Goal: Task Accomplishment & Management: Use online tool/utility

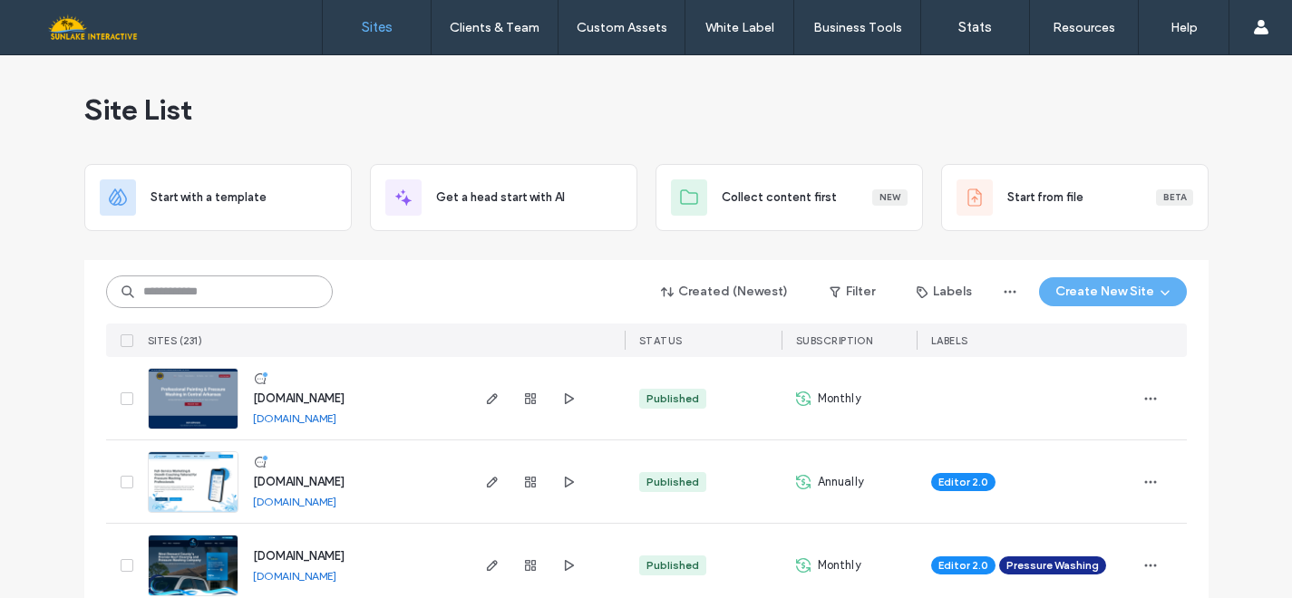
click at [280, 293] on input at bounding box center [219, 292] width 227 height 33
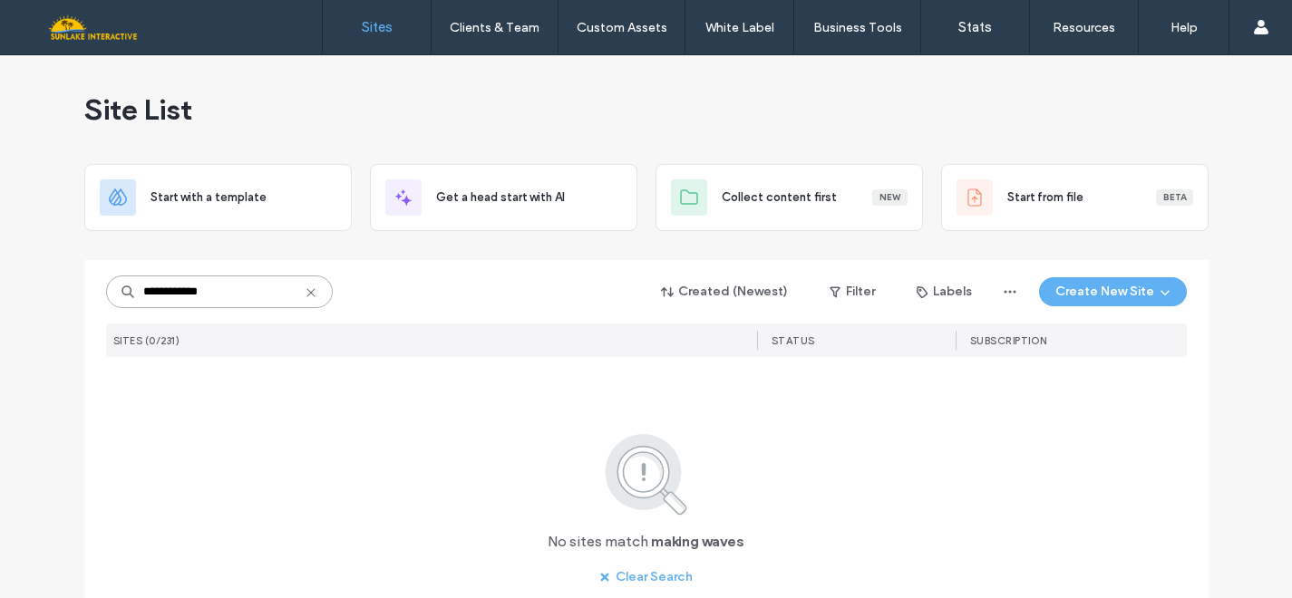
click at [180, 292] on input "**********" at bounding box center [219, 292] width 227 height 33
type input "**********"
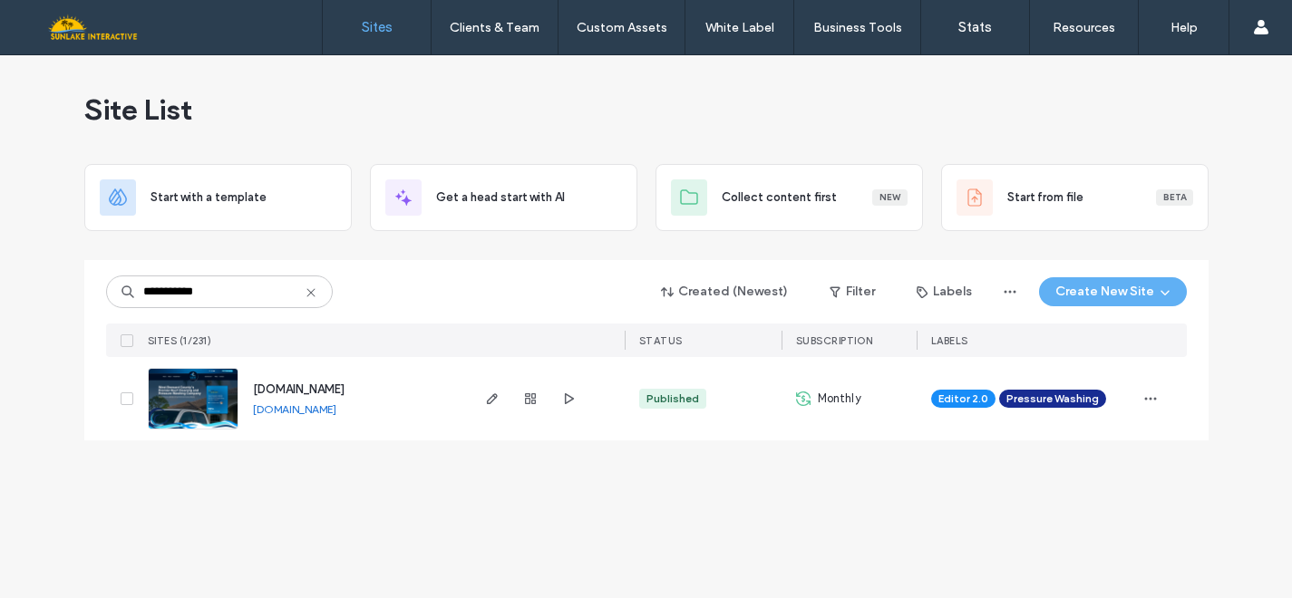
click at [205, 393] on img at bounding box center [193, 430] width 89 height 123
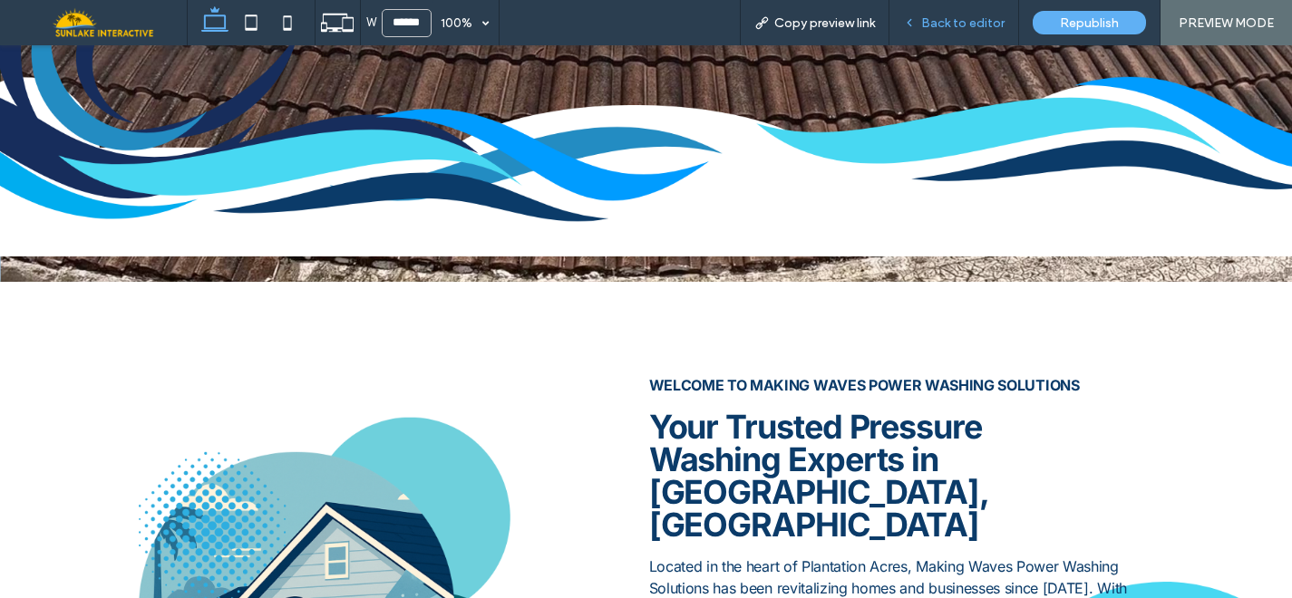
click at [932, 15] on span "Back to editor" at bounding box center [962, 22] width 83 height 15
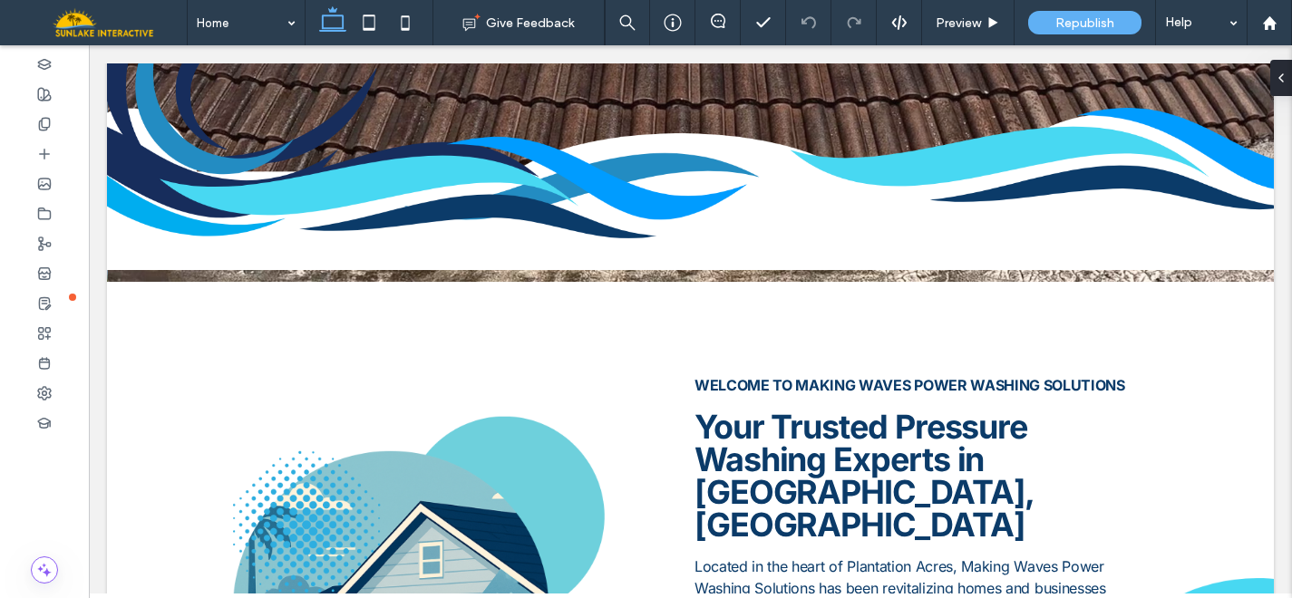
scroll to position [748, 0]
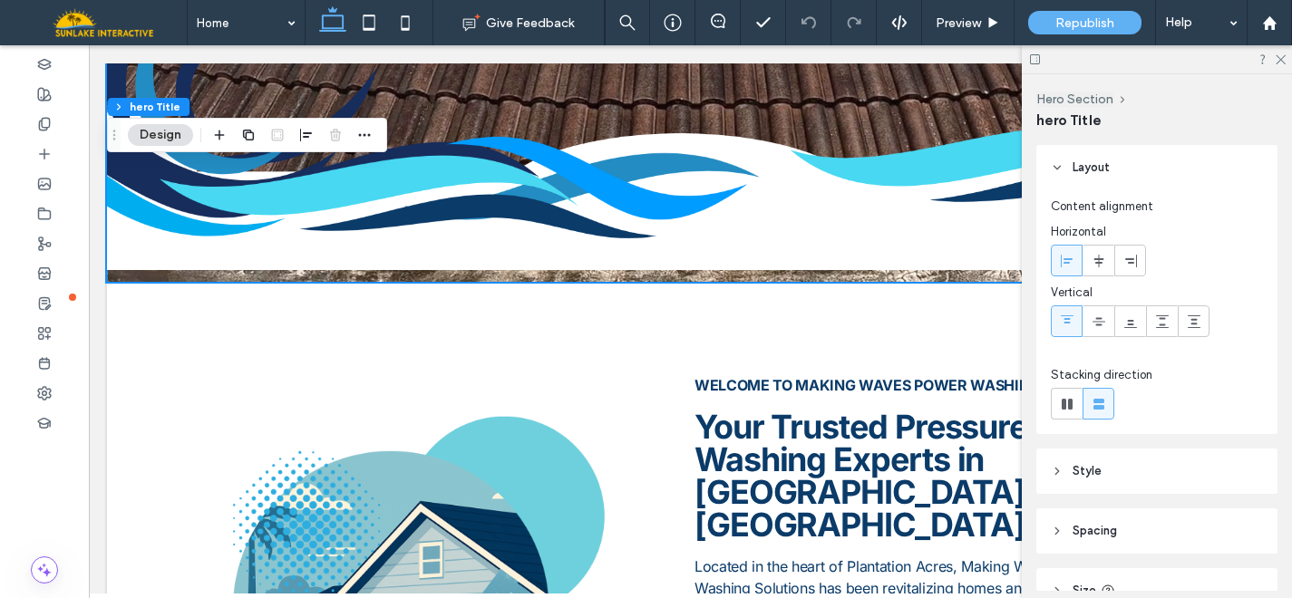
scroll to position [155, 0]
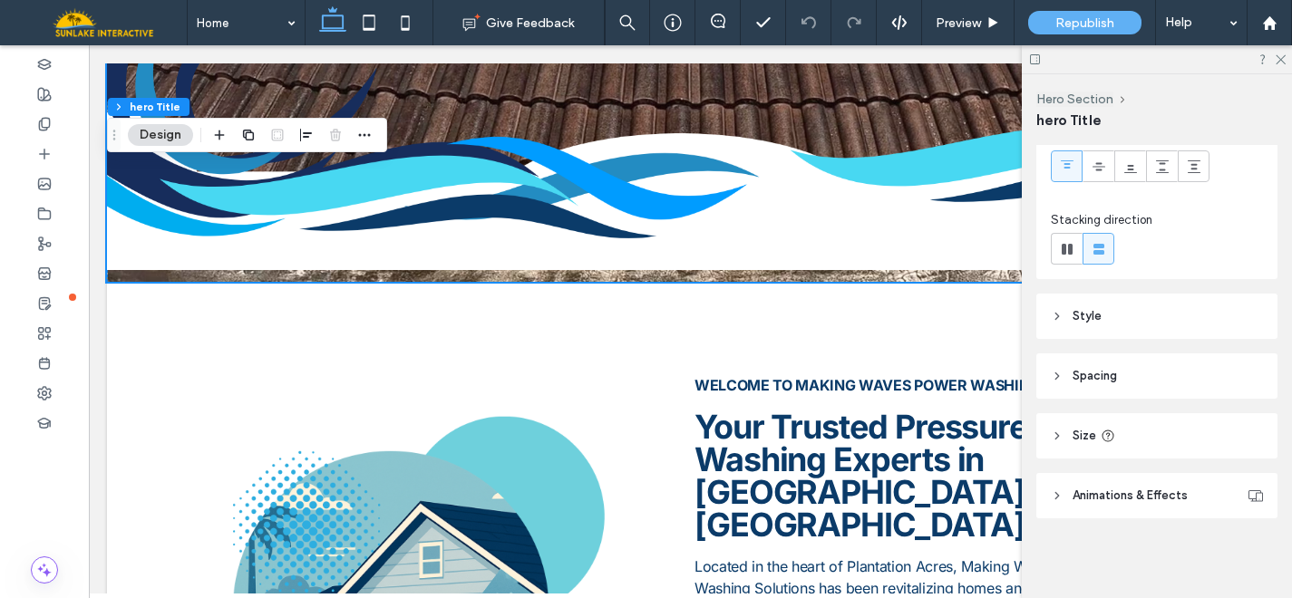
click at [1075, 373] on span "Spacing" at bounding box center [1094, 376] width 44 height 18
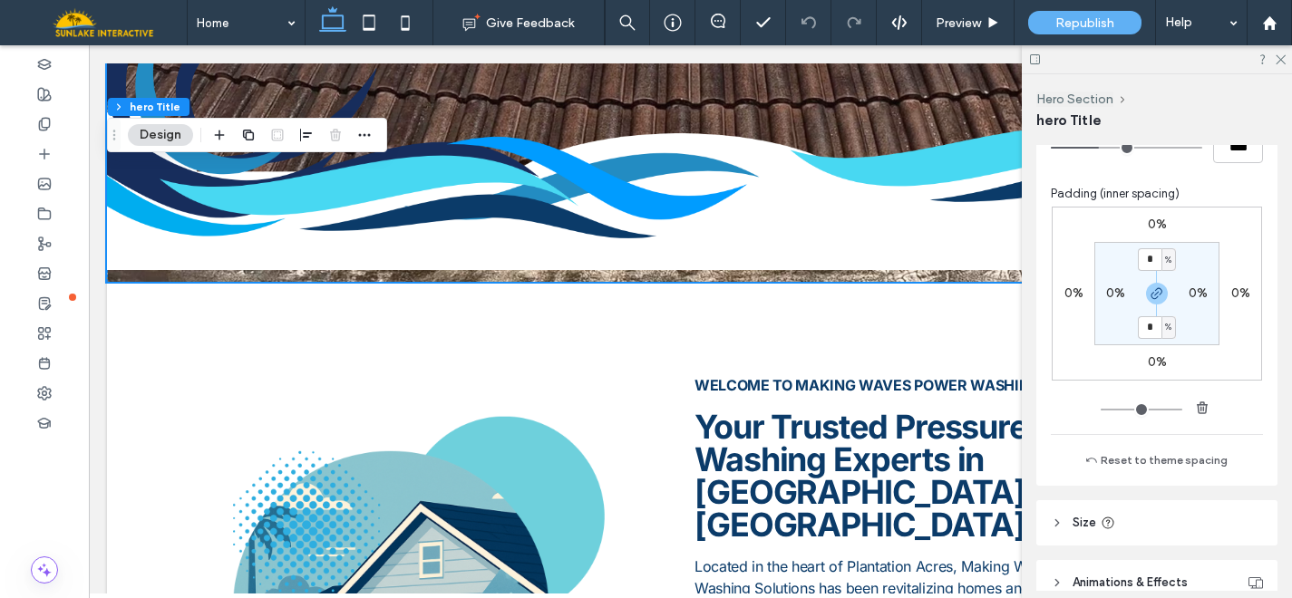
scroll to position [510, 0]
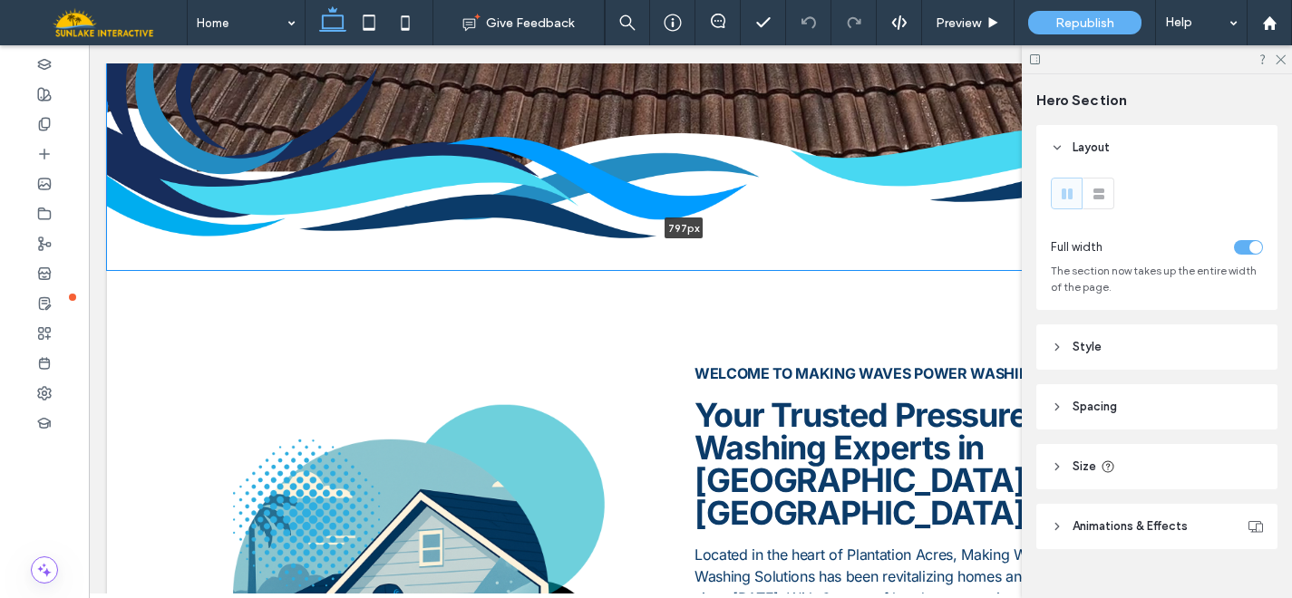
drag, startPoint x: 784, startPoint y: 279, endPoint x: 779, endPoint y: 193, distance: 86.3
type input "***"
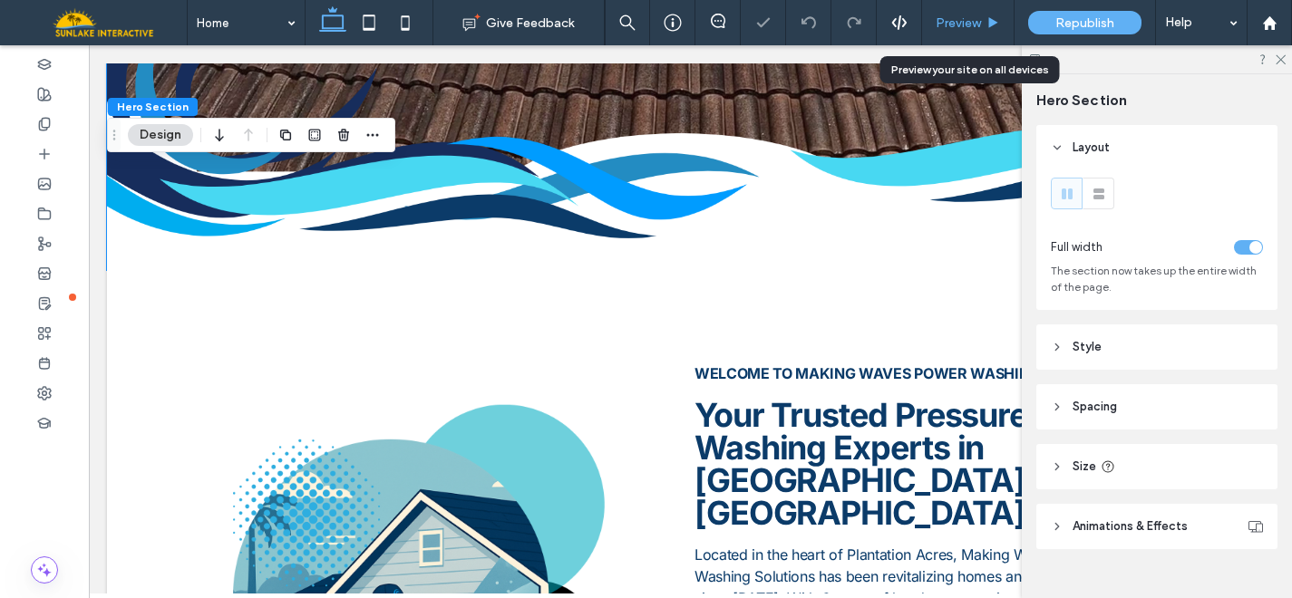
click at [955, 34] on div "Preview" at bounding box center [968, 22] width 92 height 45
click at [1280, 55] on icon at bounding box center [1280, 59] width 12 height 12
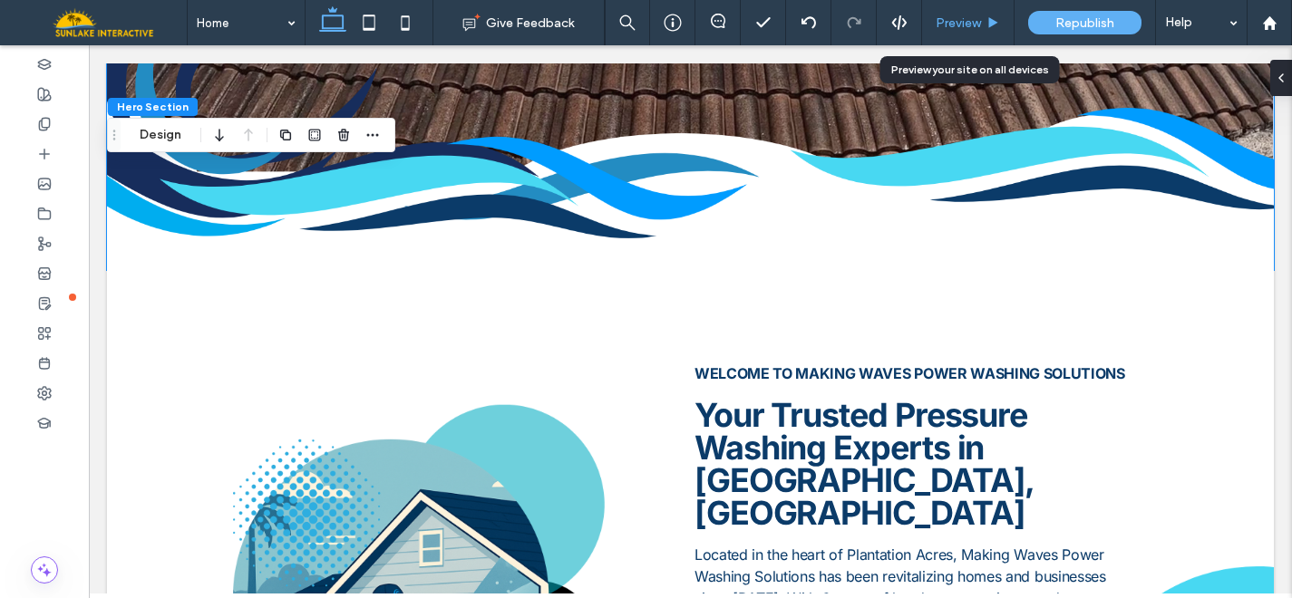
click at [962, 22] on span "Preview" at bounding box center [957, 22] width 45 height 15
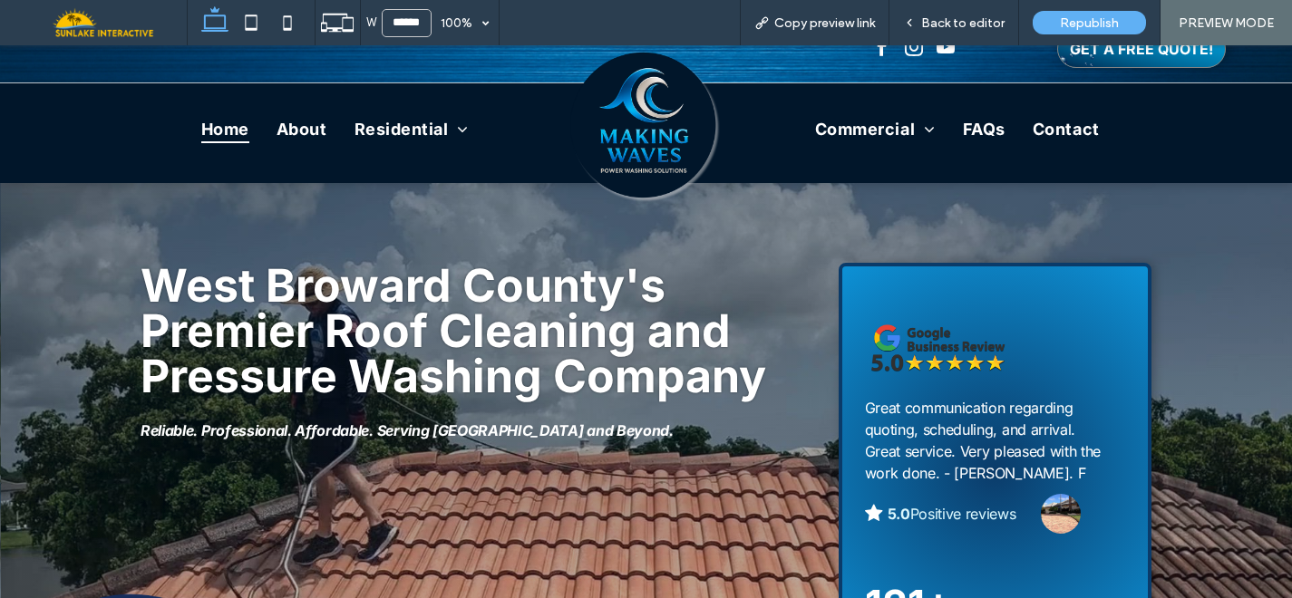
scroll to position [24, 0]
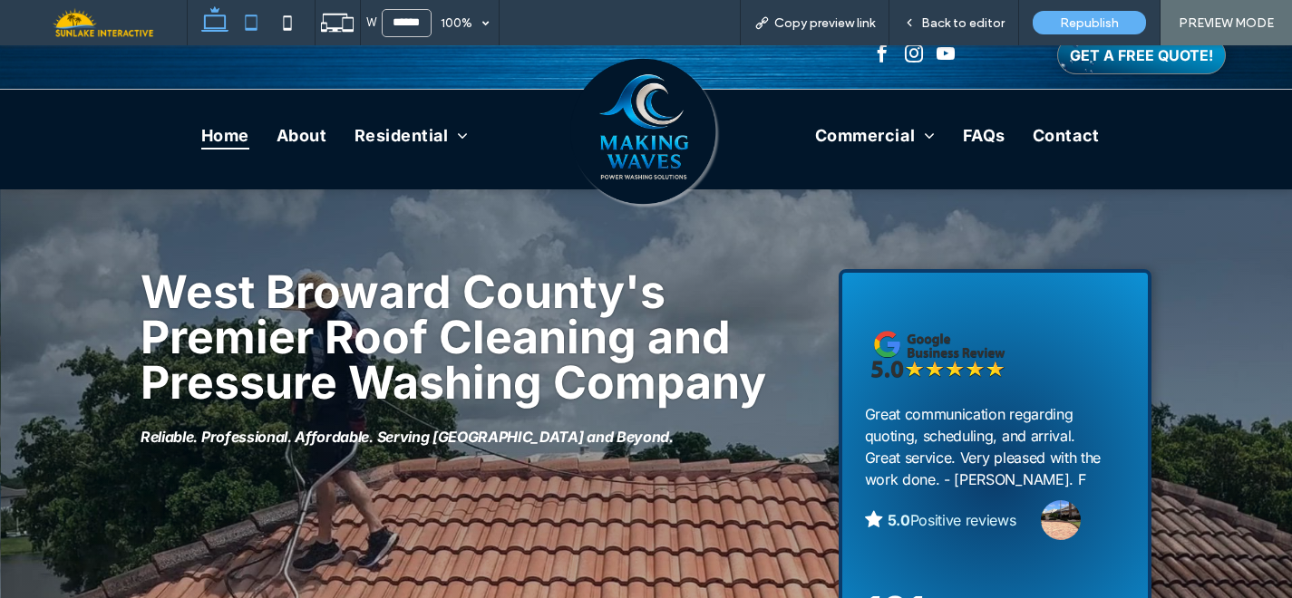
click at [251, 24] on icon at bounding box center [251, 23] width 36 height 36
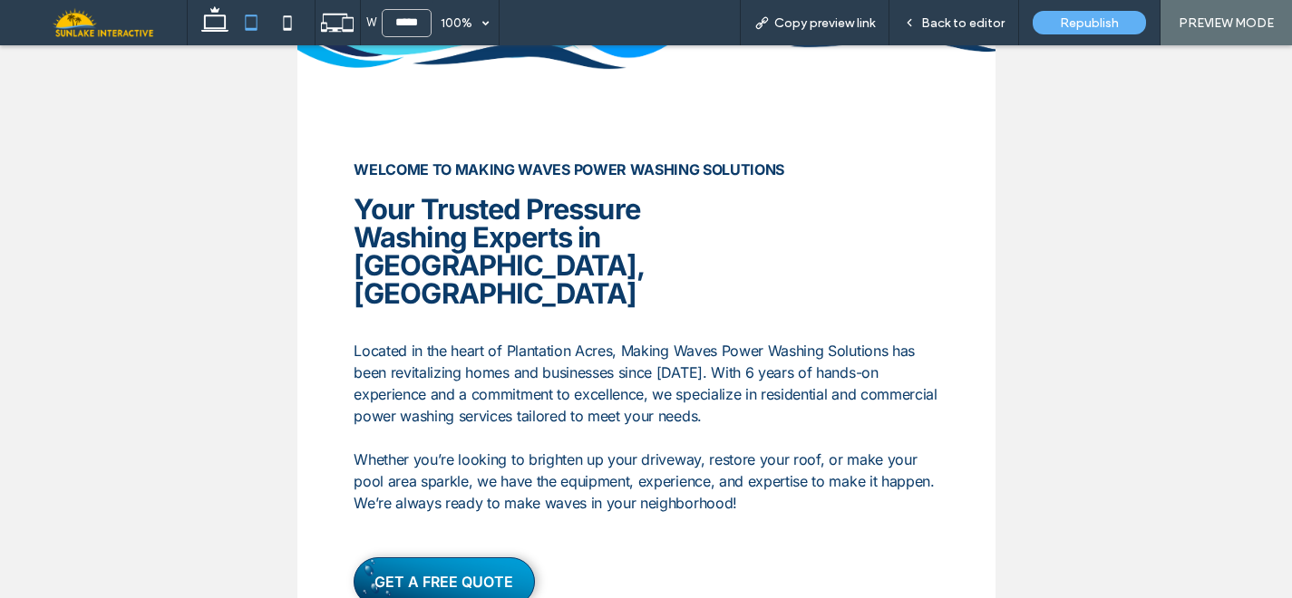
scroll to position [0, 0]
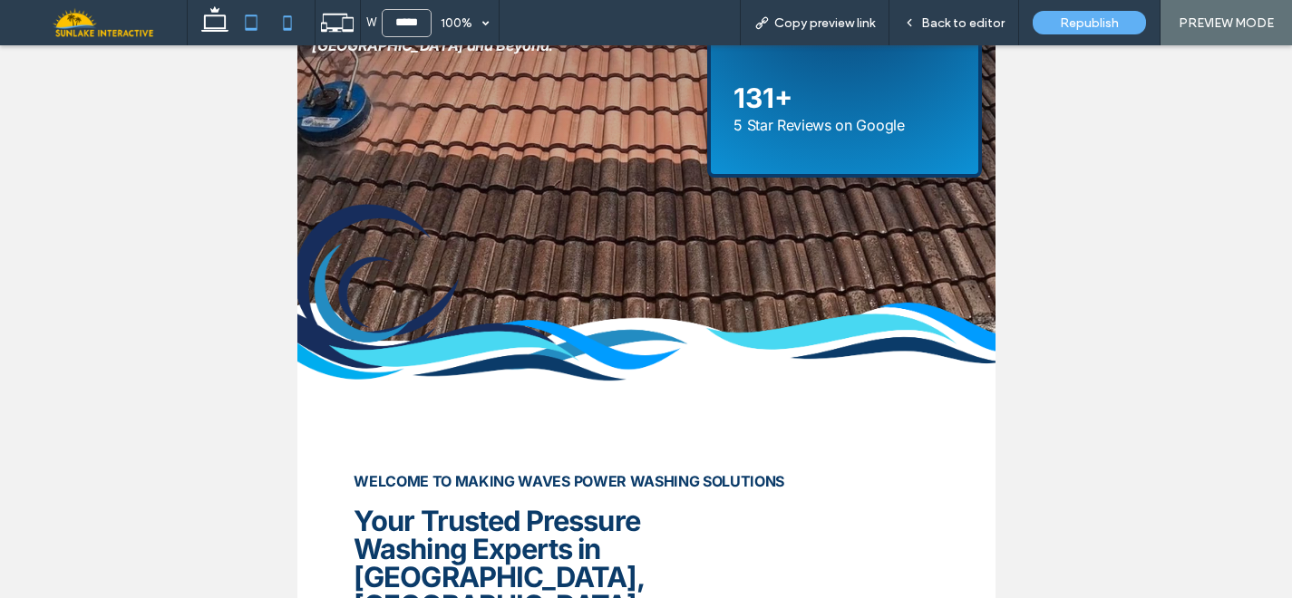
click at [291, 29] on icon at bounding box center [287, 23] width 36 height 36
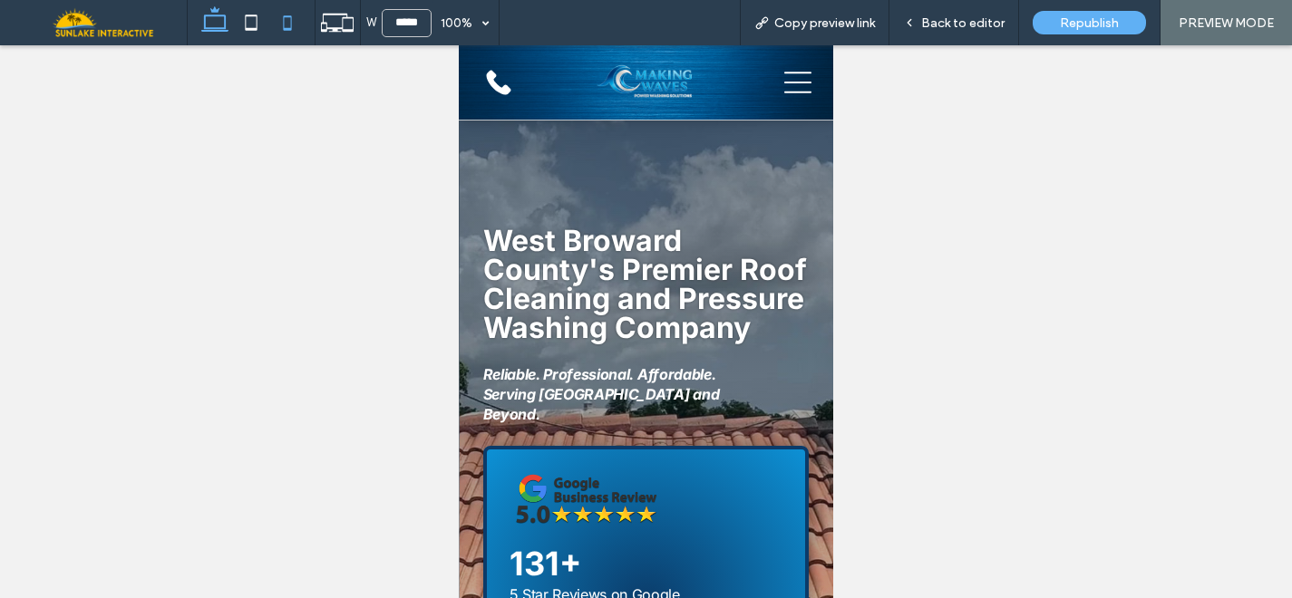
click at [212, 26] on icon at bounding box center [215, 23] width 36 height 36
type input "******"
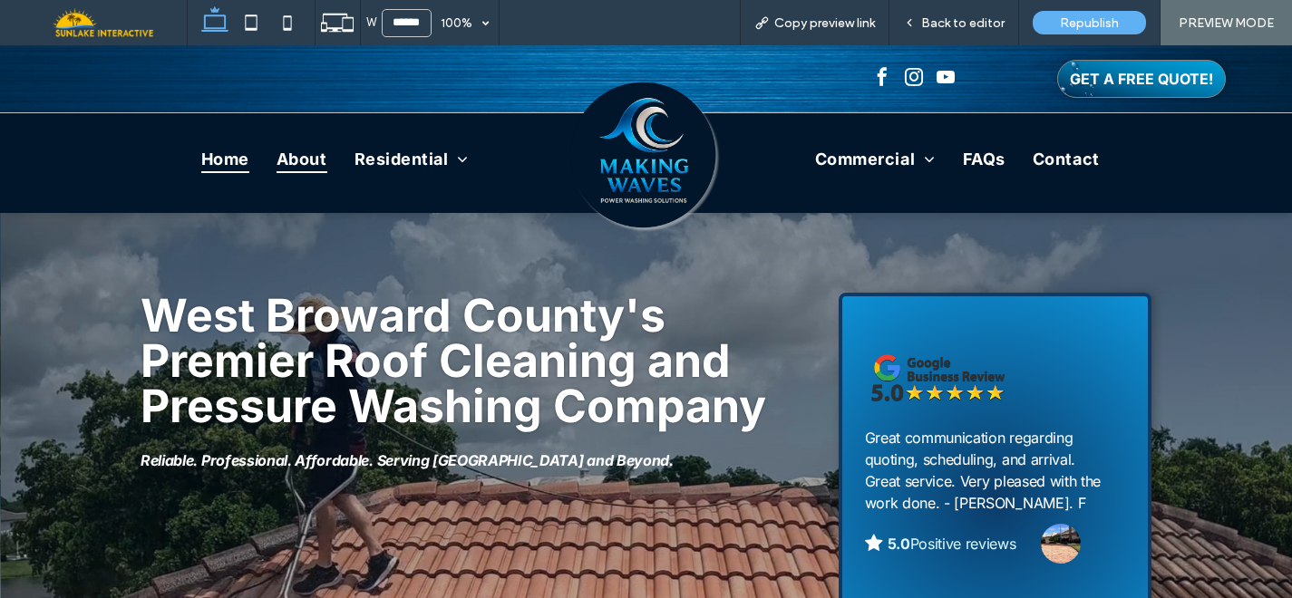
click at [306, 165] on span "About" at bounding box center [301, 158] width 51 height 29
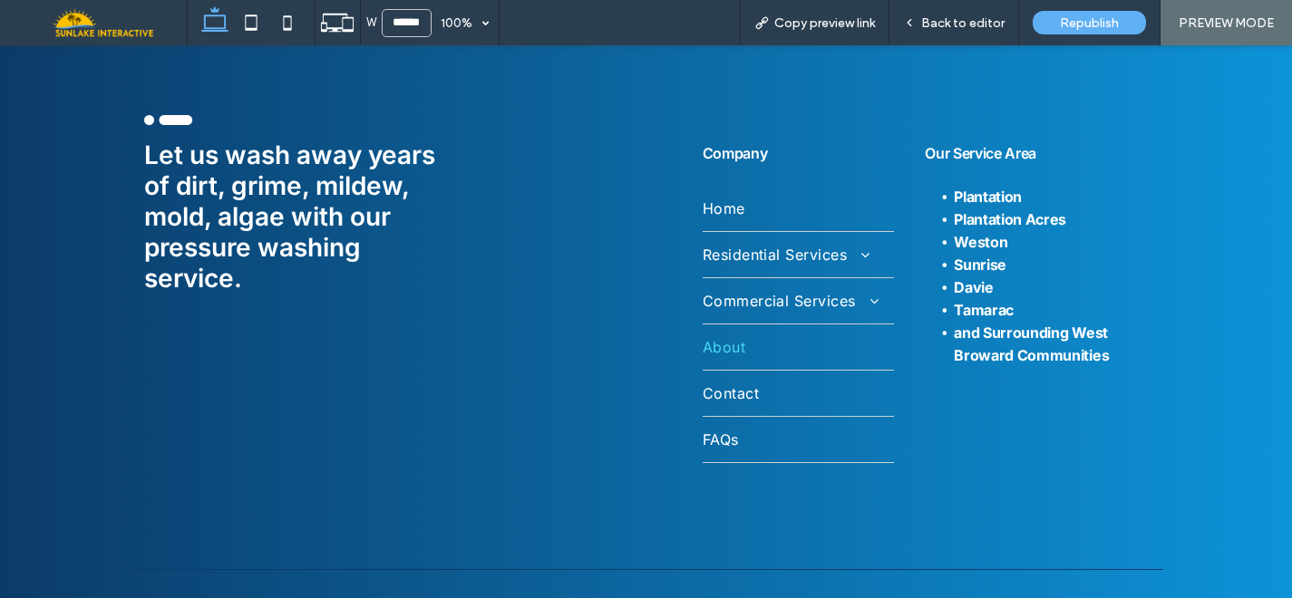
scroll to position [3547, 0]
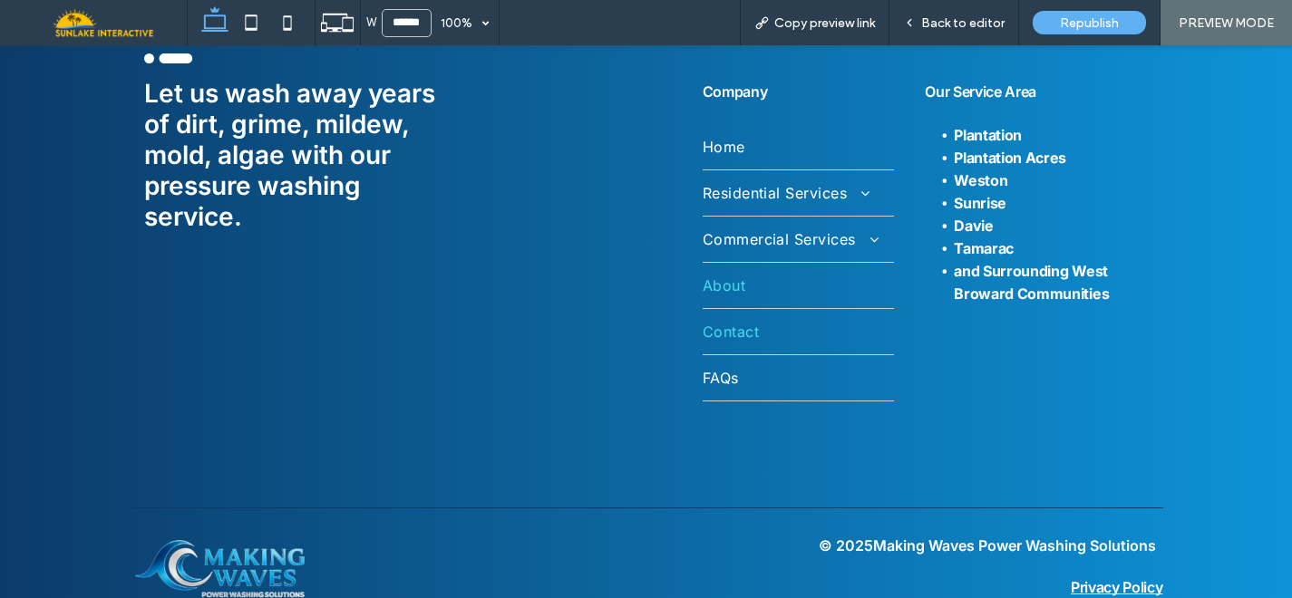
click at [727, 310] on link "Contact" at bounding box center [797, 331] width 191 height 45
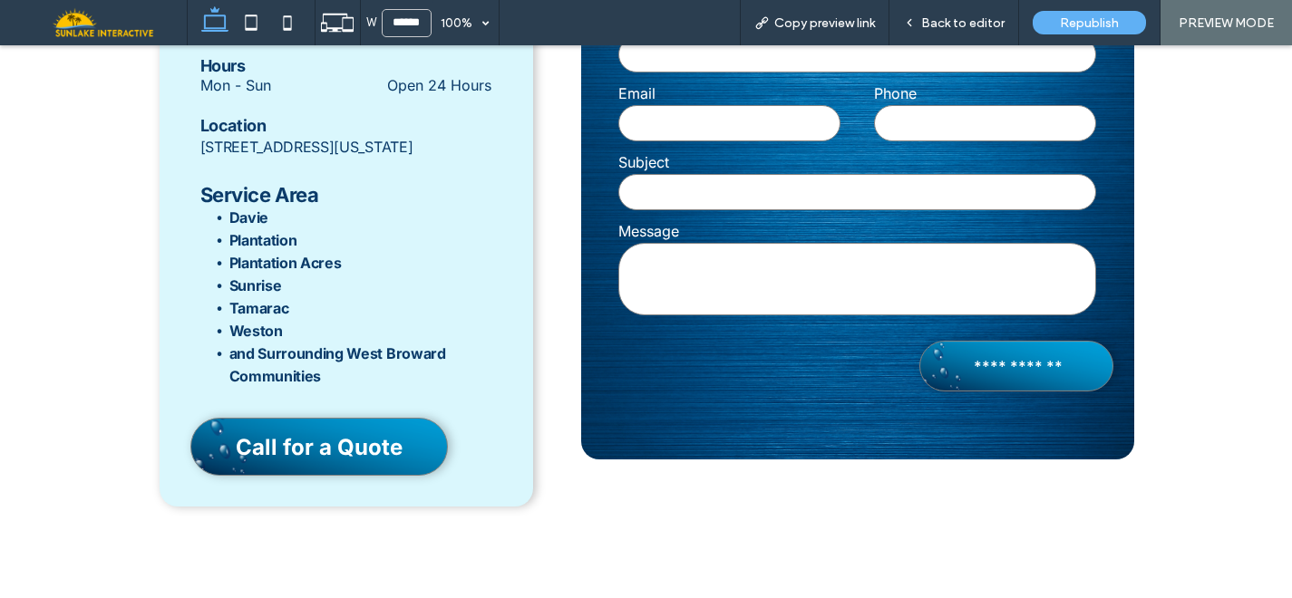
scroll to position [1244, 0]
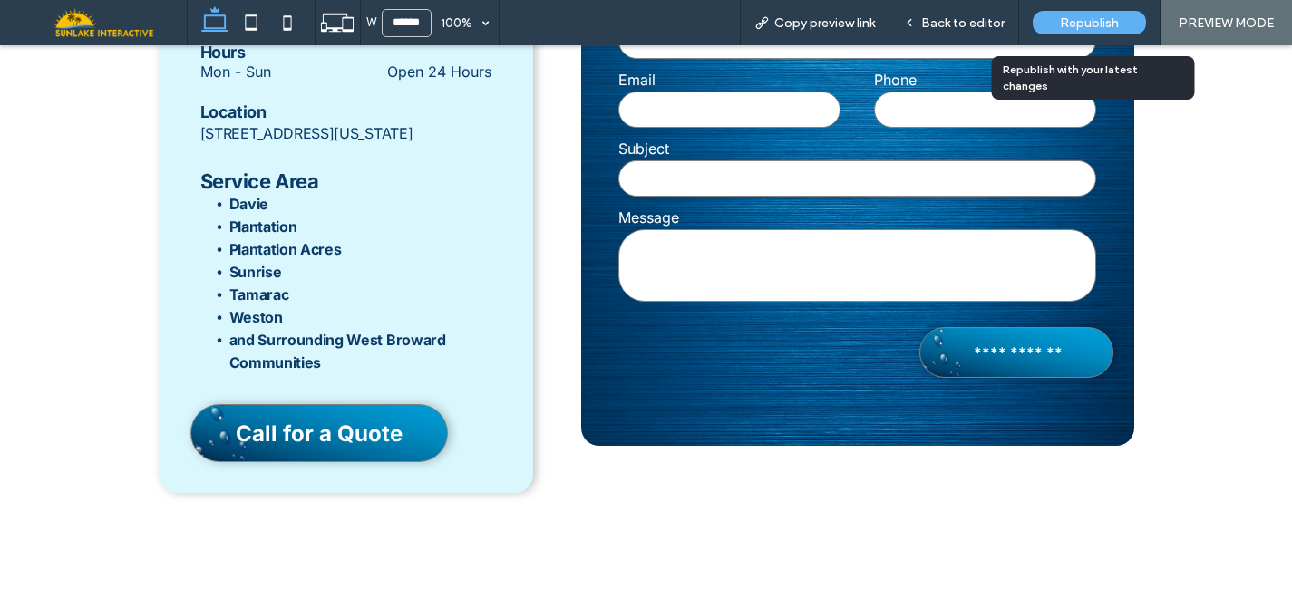
click at [1080, 25] on span "Republish" at bounding box center [1089, 22] width 59 height 15
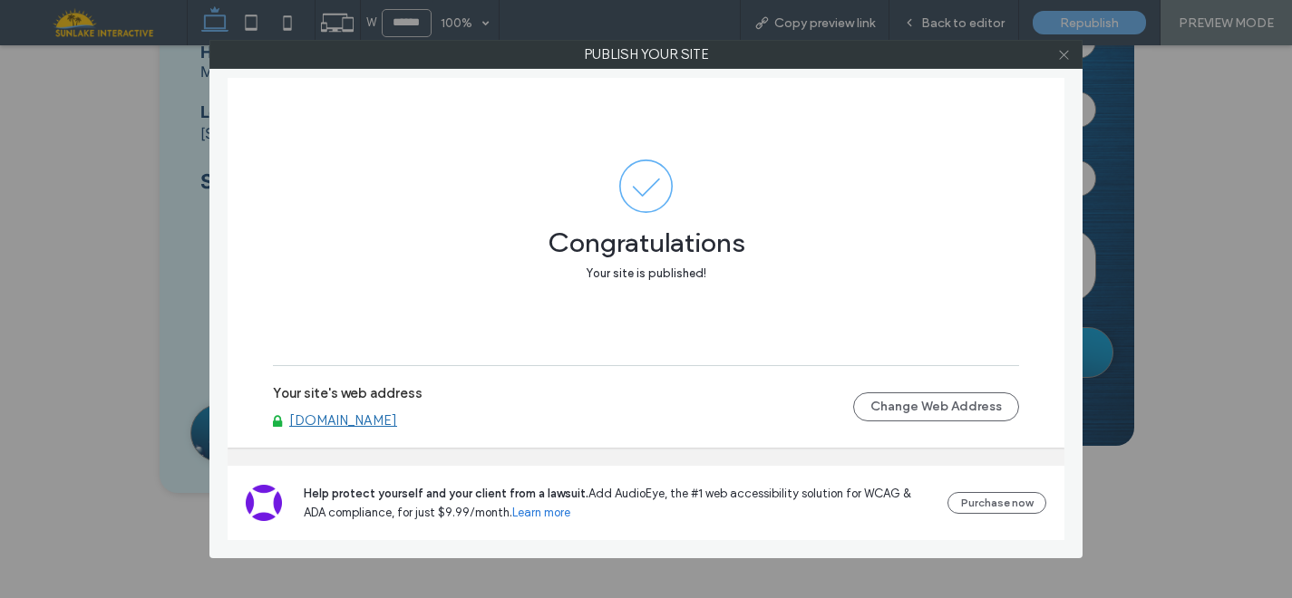
click at [1063, 53] on icon at bounding box center [1064, 55] width 14 height 14
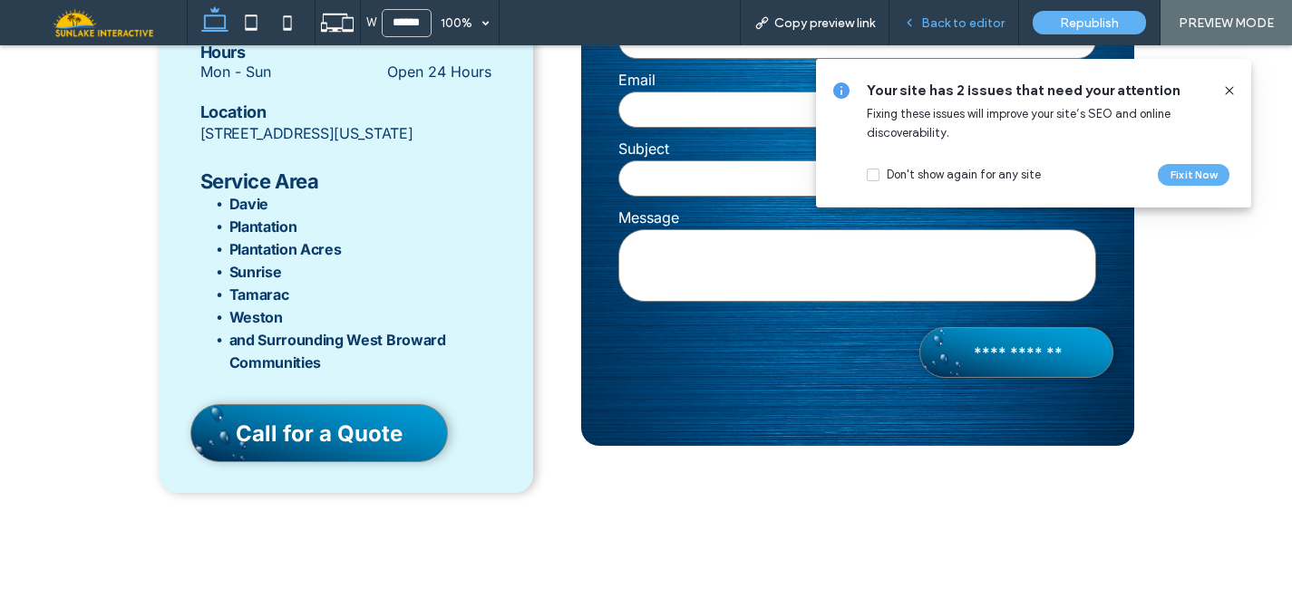
click at [983, 19] on span "Back to editor" at bounding box center [962, 22] width 83 height 15
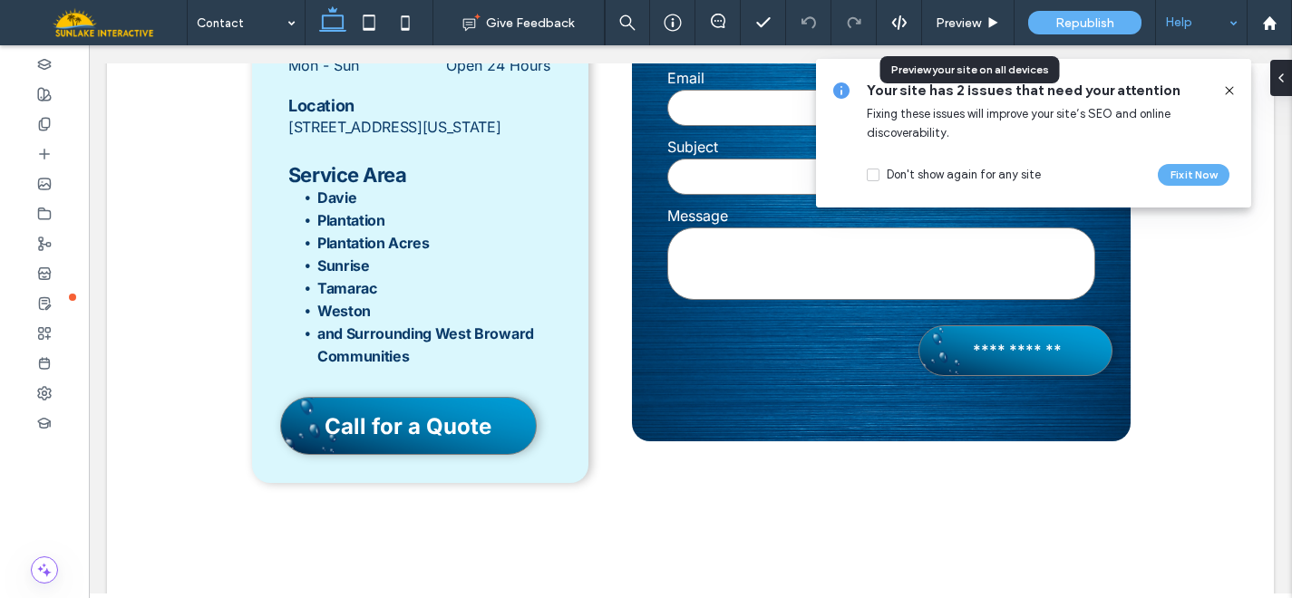
scroll to position [1237, 0]
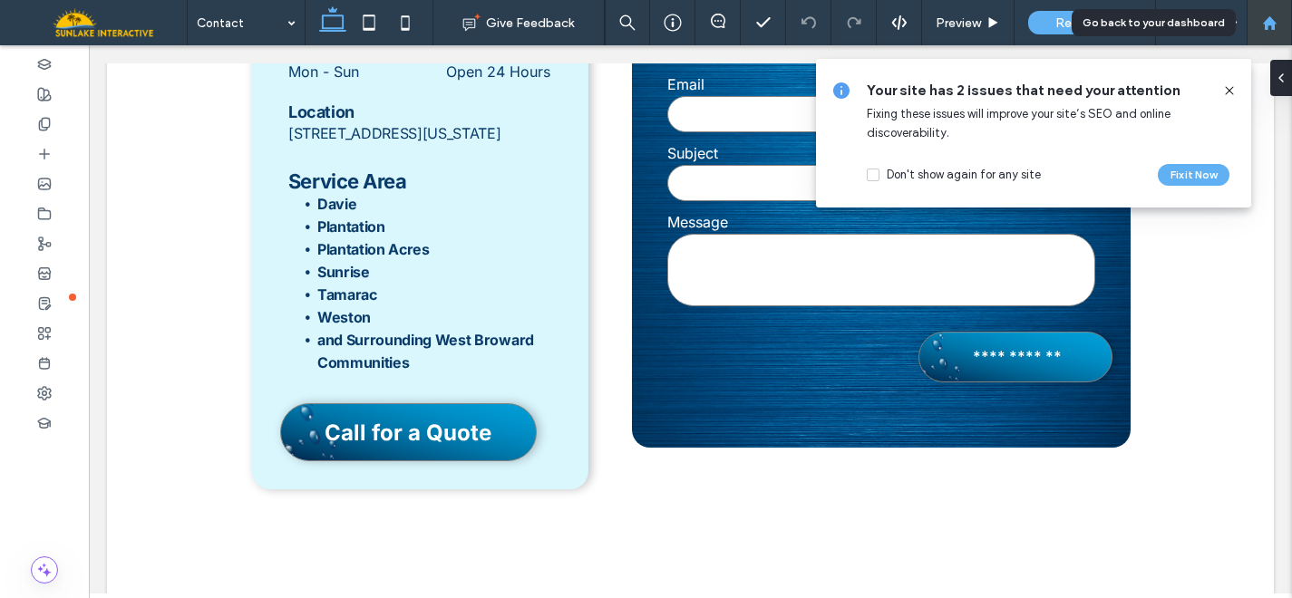
click at [1271, 22] on use at bounding box center [1269, 22] width 14 height 14
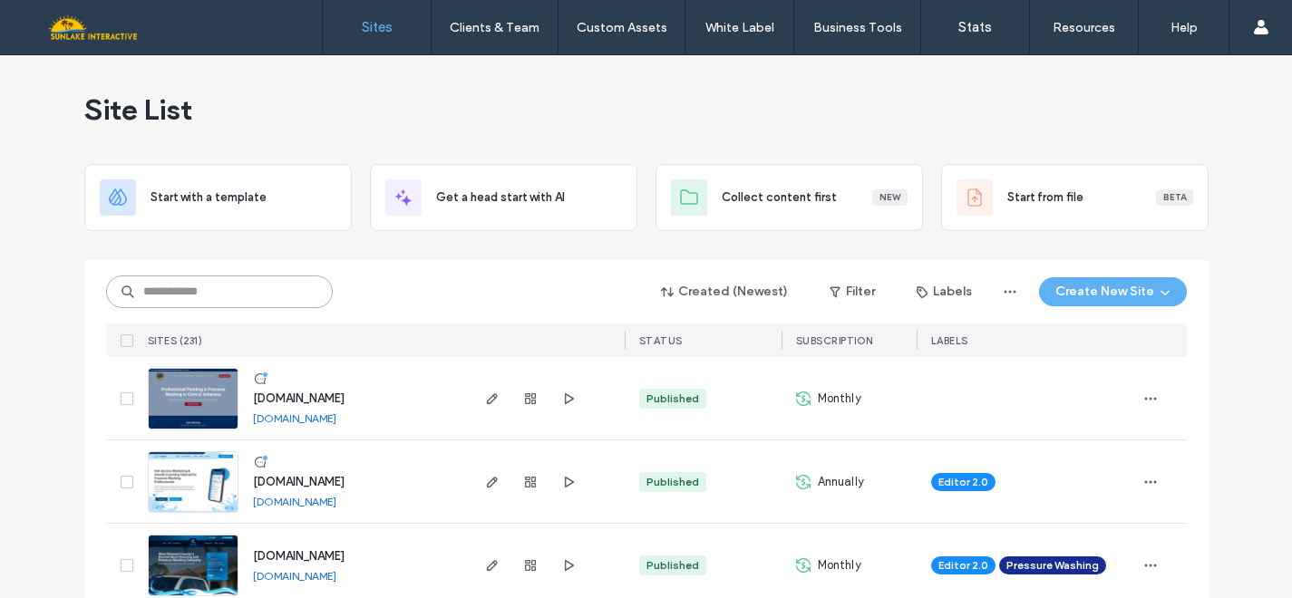
click at [211, 291] on input at bounding box center [219, 292] width 227 height 33
type input "******"
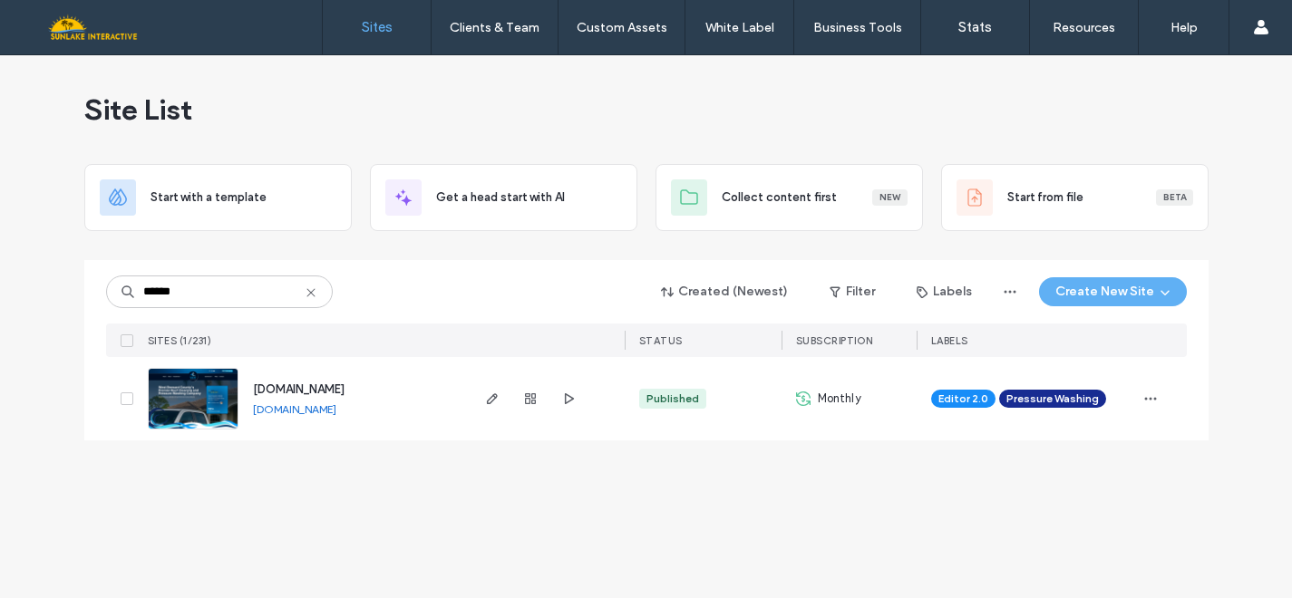
click at [189, 402] on img at bounding box center [193, 430] width 89 height 123
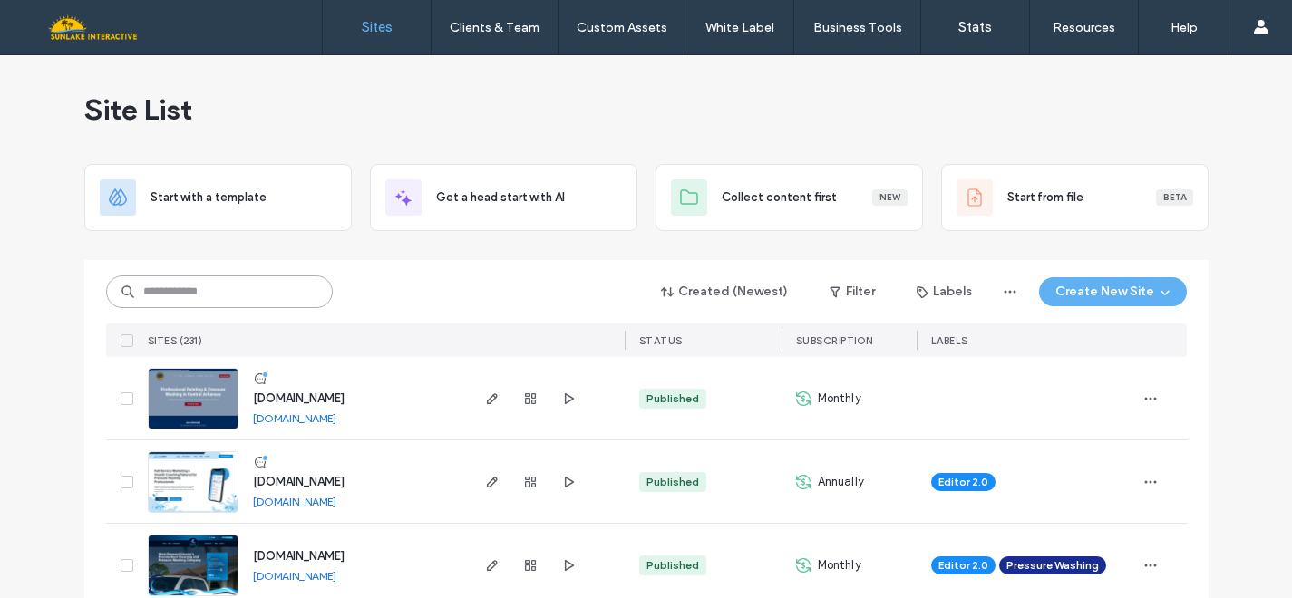
click at [254, 296] on input at bounding box center [219, 292] width 227 height 33
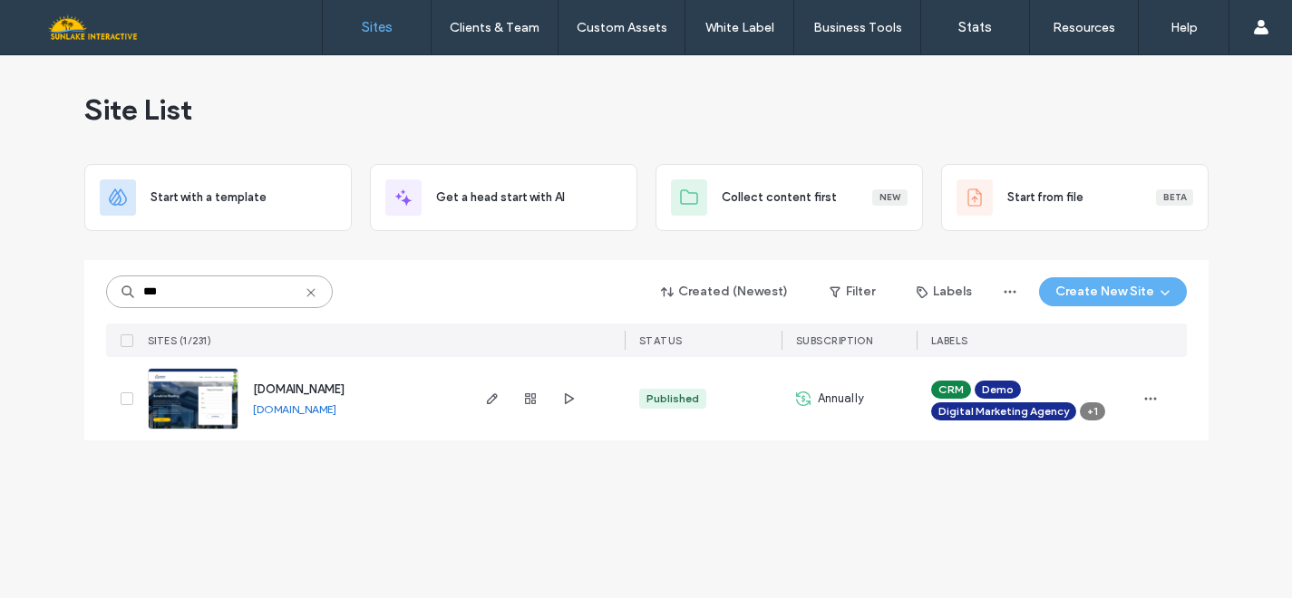
type input "***"
click at [185, 411] on img at bounding box center [193, 430] width 89 height 123
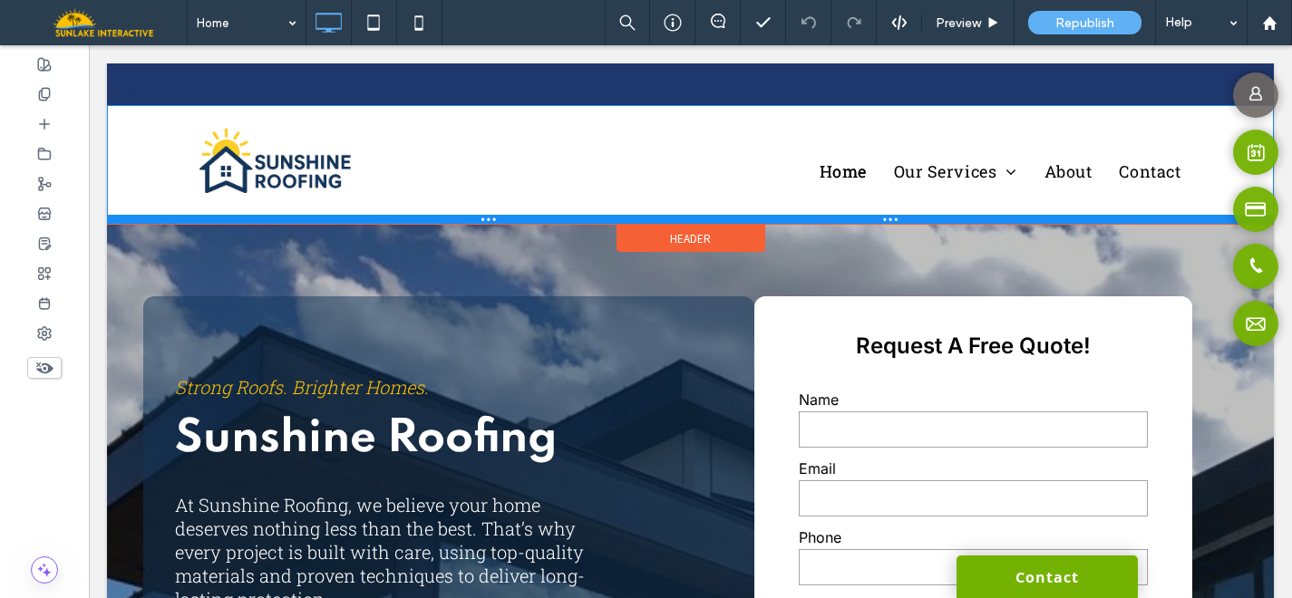
drag, startPoint x: 707, startPoint y: 247, endPoint x: 698, endPoint y: 140, distance: 108.2
click at [698, 140] on div "Click To Paste Home Our Services Commercial Roofing Residential Roofing About C…" at bounding box center [690, 164] width 1167 height 119
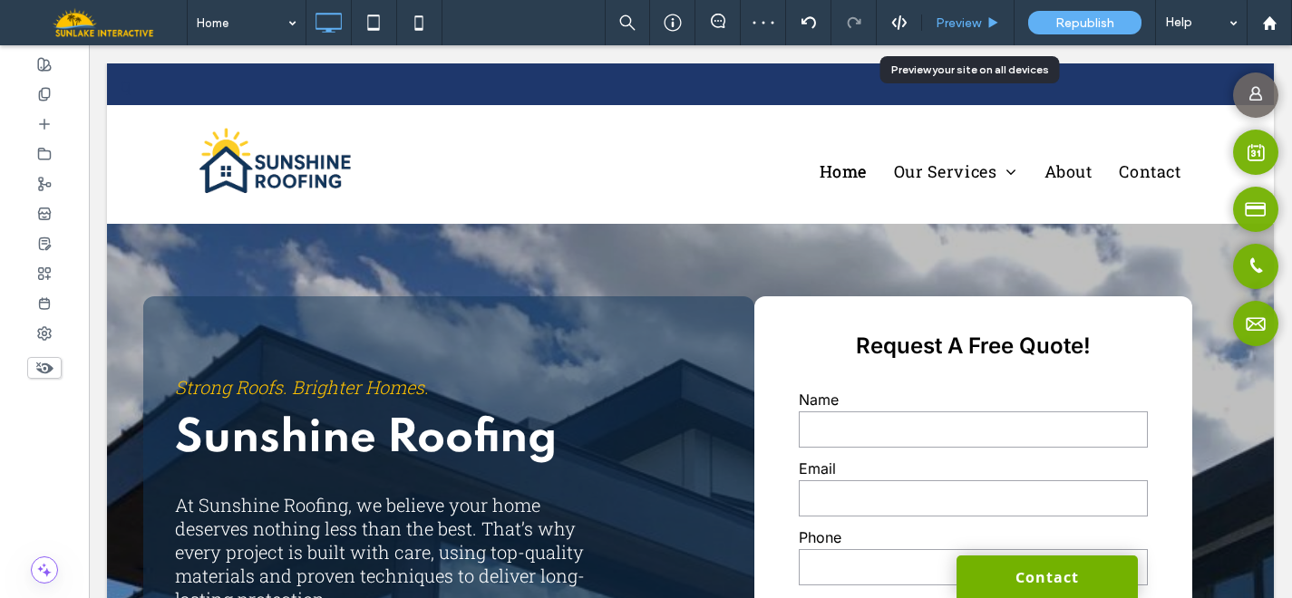
click at [958, 23] on span "Preview" at bounding box center [957, 22] width 45 height 15
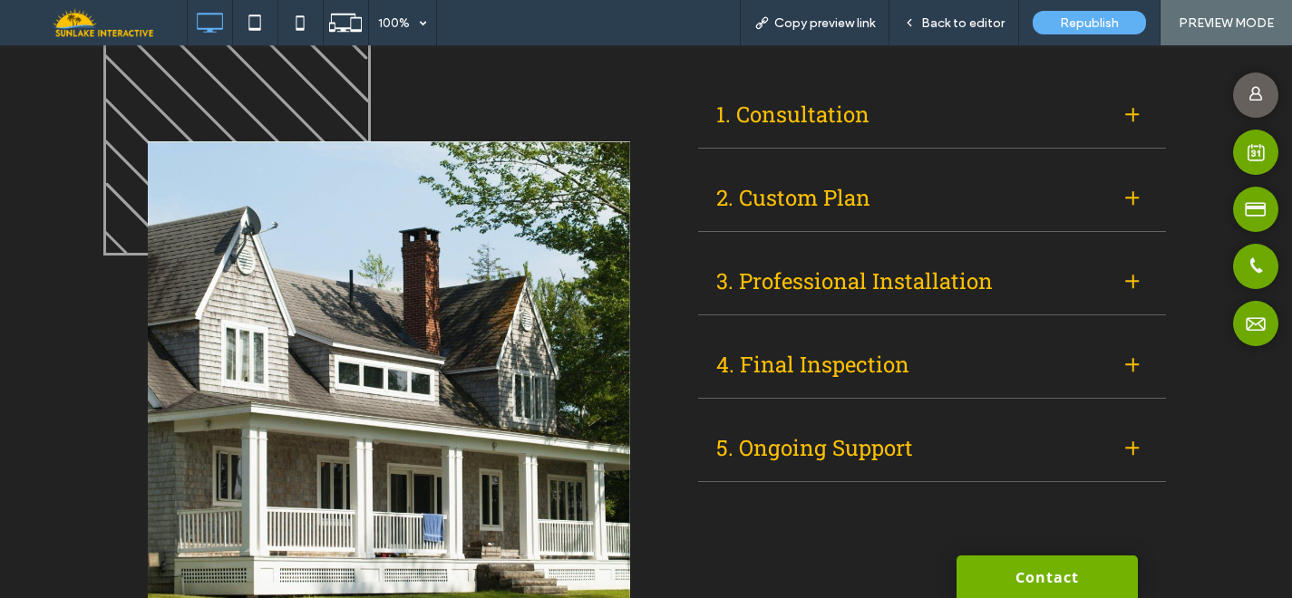
scroll to position [2485, 0]
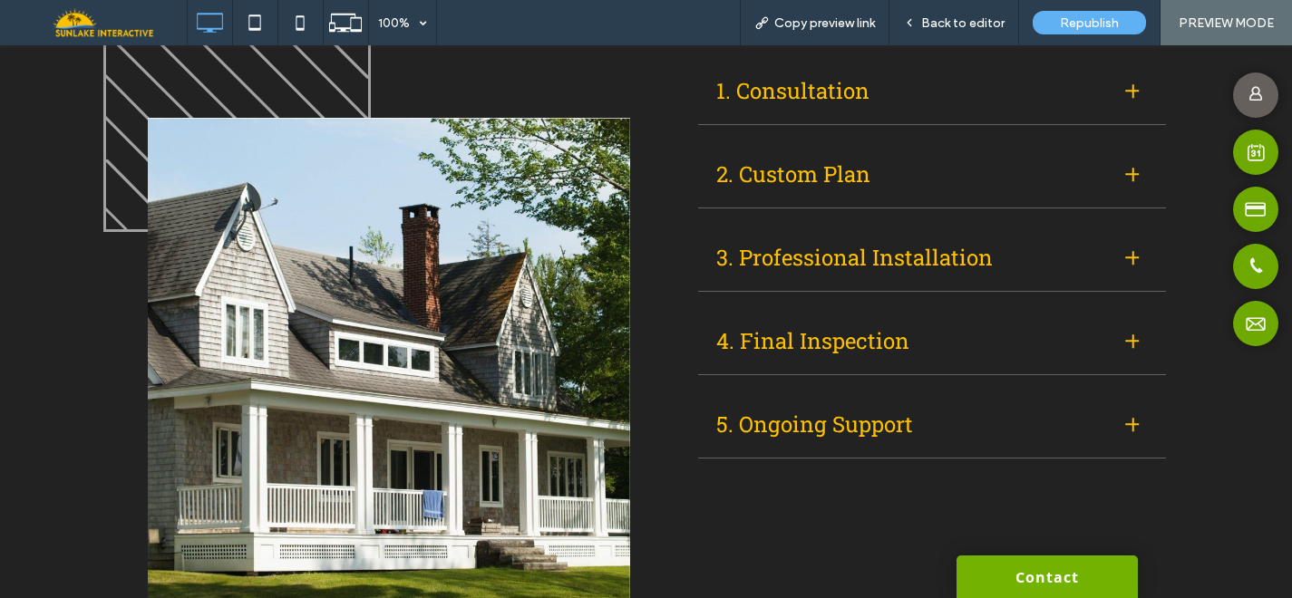
click at [1131, 98] on div at bounding box center [1133, 91] width 14 height 14
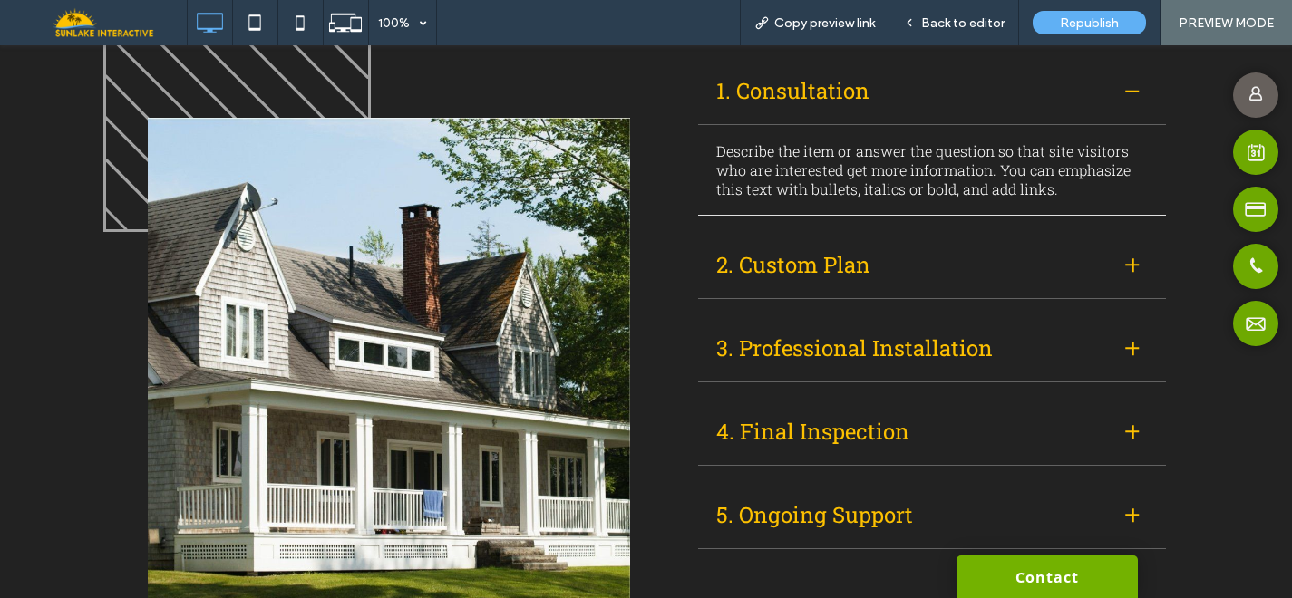
click at [1131, 98] on div at bounding box center [1133, 91] width 14 height 14
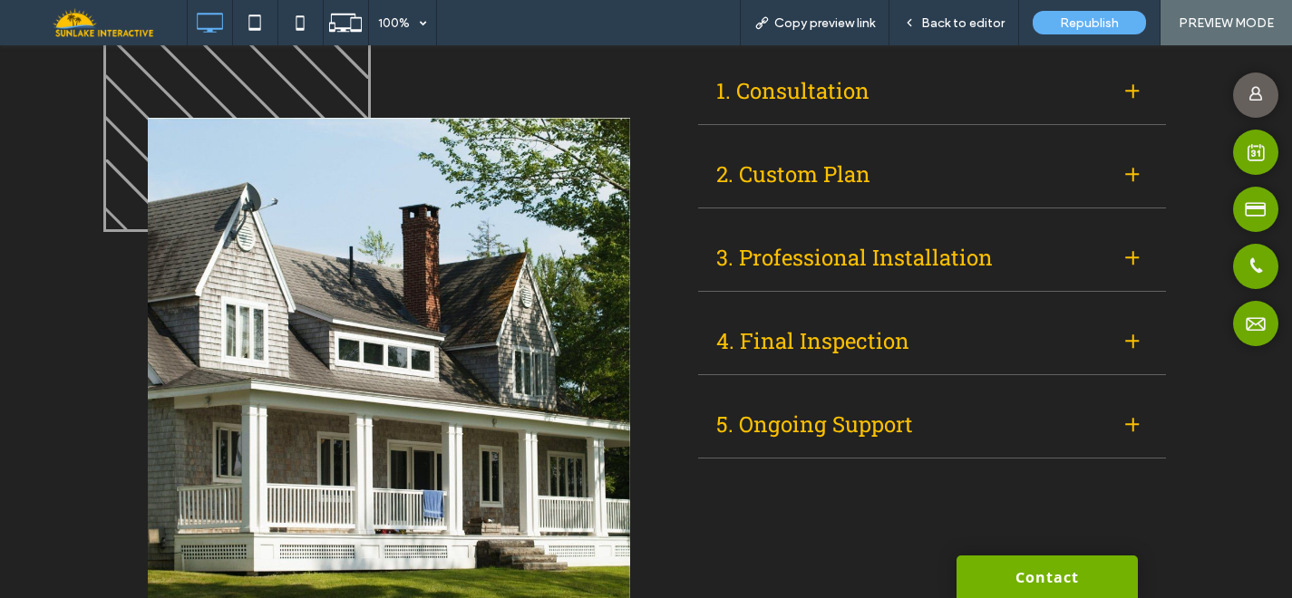
click at [1126, 175] on div at bounding box center [1133, 175] width 14 height 14
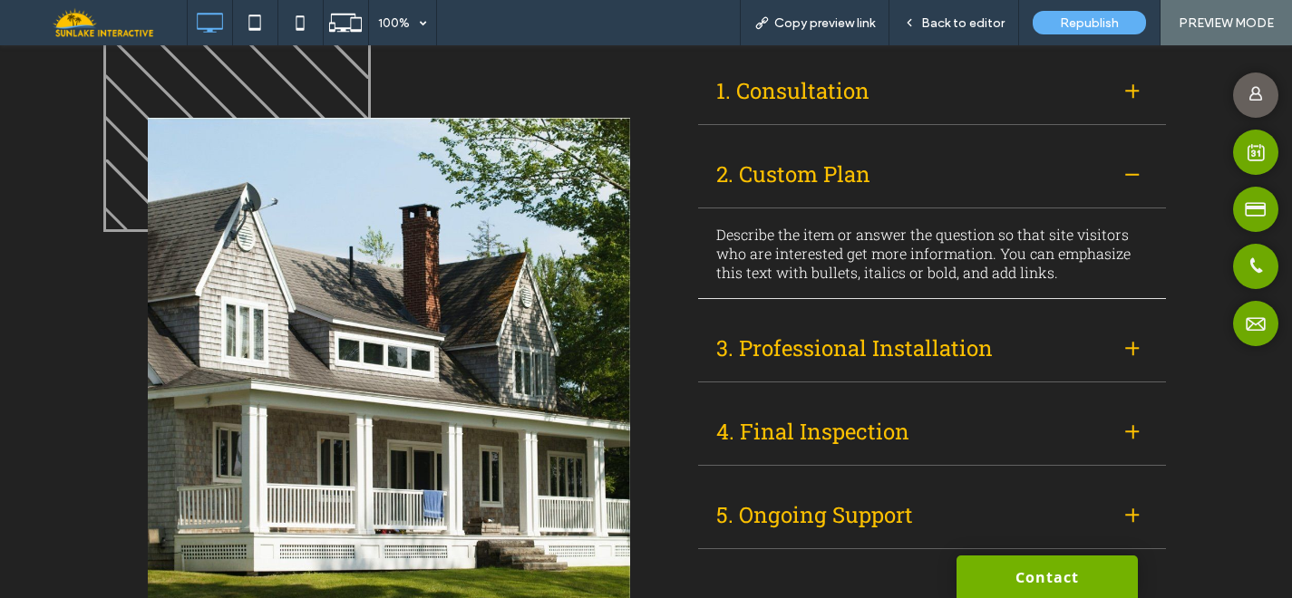
click at [1126, 175] on div at bounding box center [1133, 175] width 14 height 14
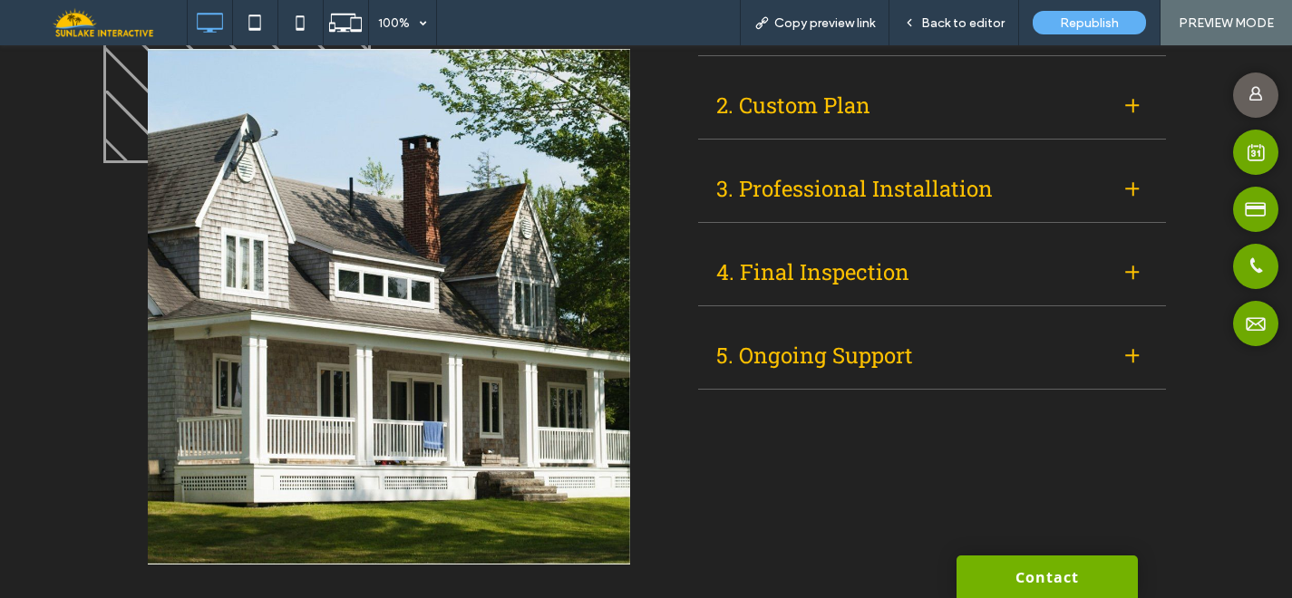
scroll to position [2558, 0]
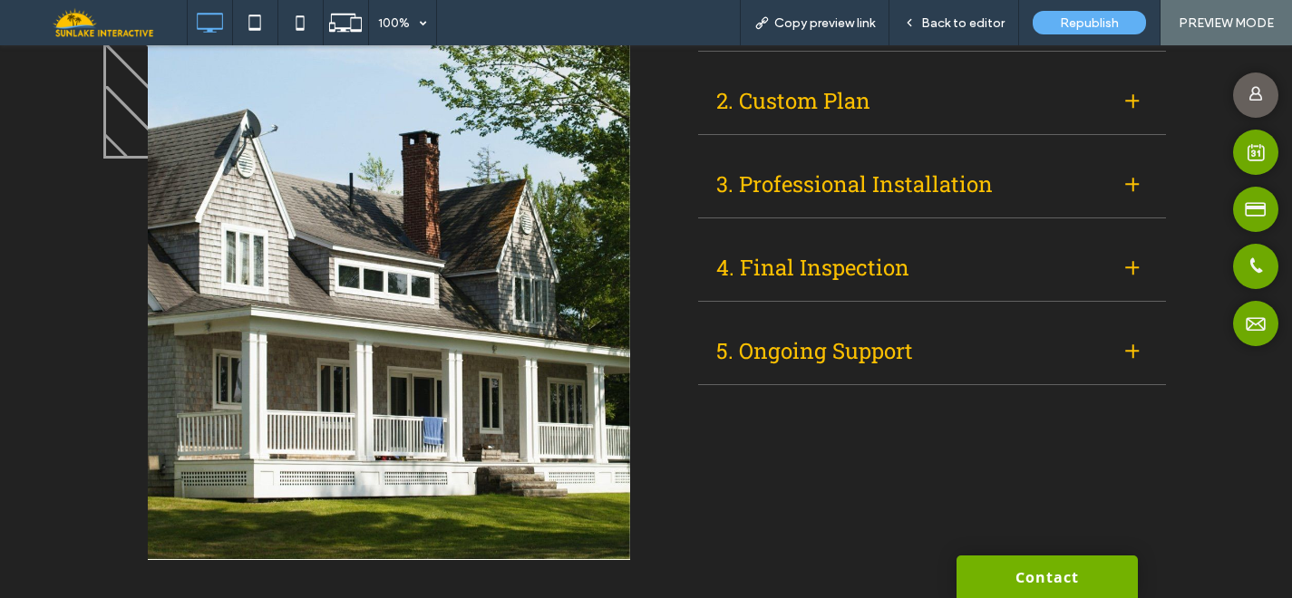
click at [1119, 175] on div at bounding box center [1133, 185] width 30 height 30
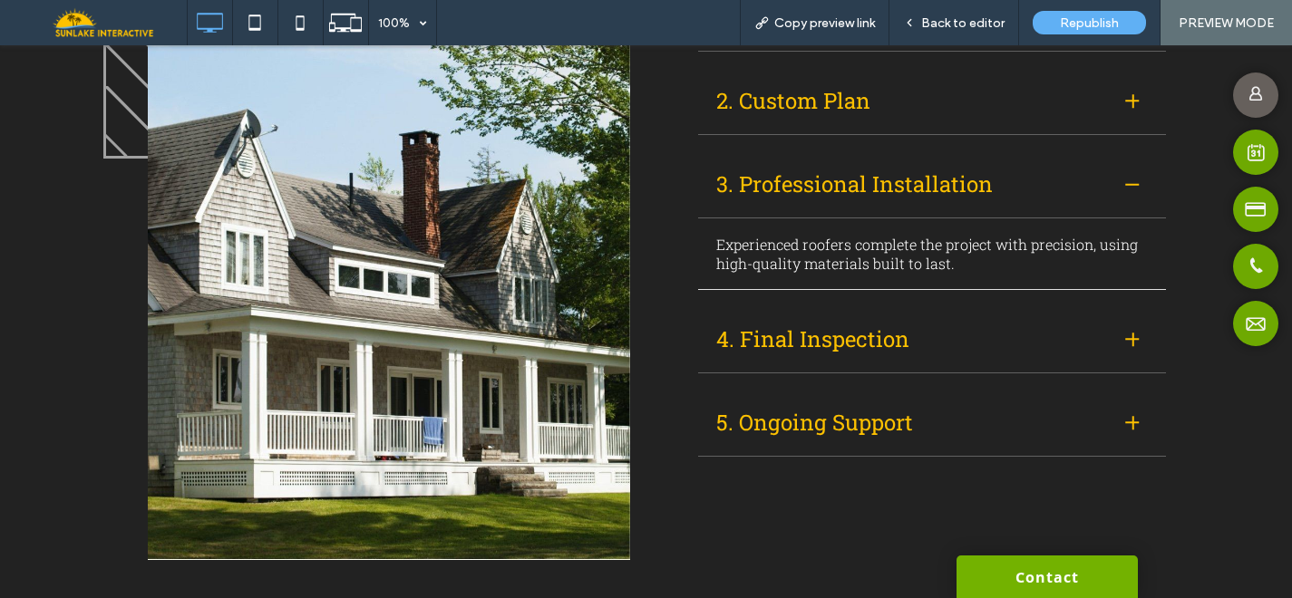
click at [1119, 175] on div at bounding box center [1133, 185] width 30 height 30
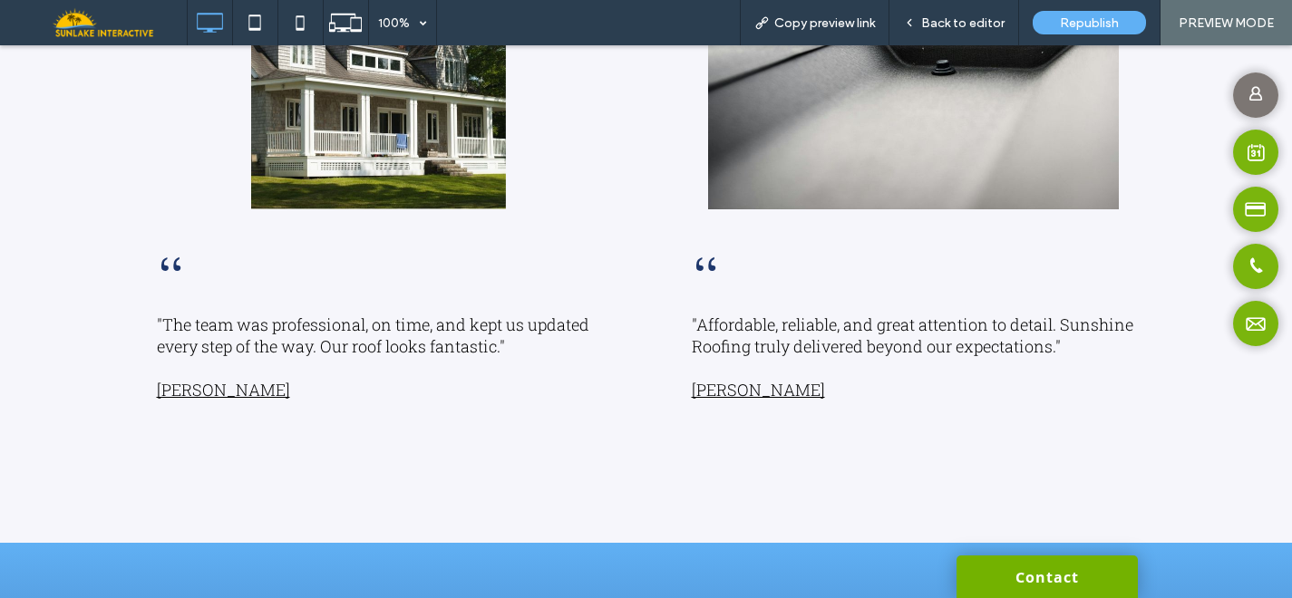
scroll to position [3475, 0]
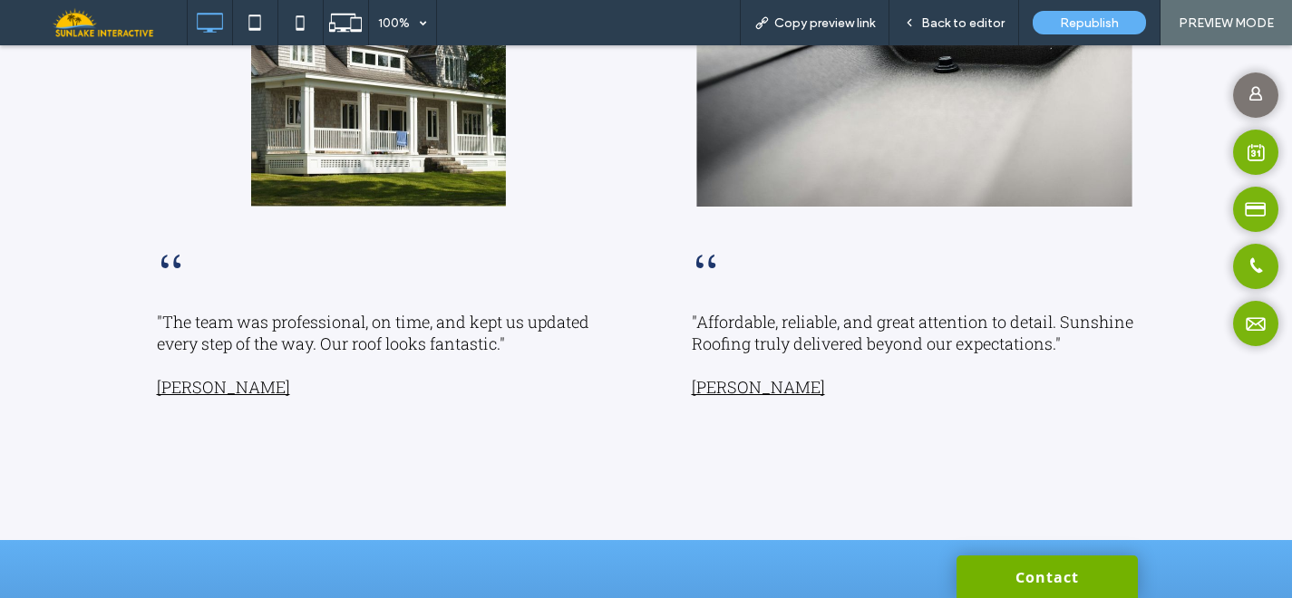
click at [729, 398] on span "Lucy D." at bounding box center [758, 387] width 133 height 22
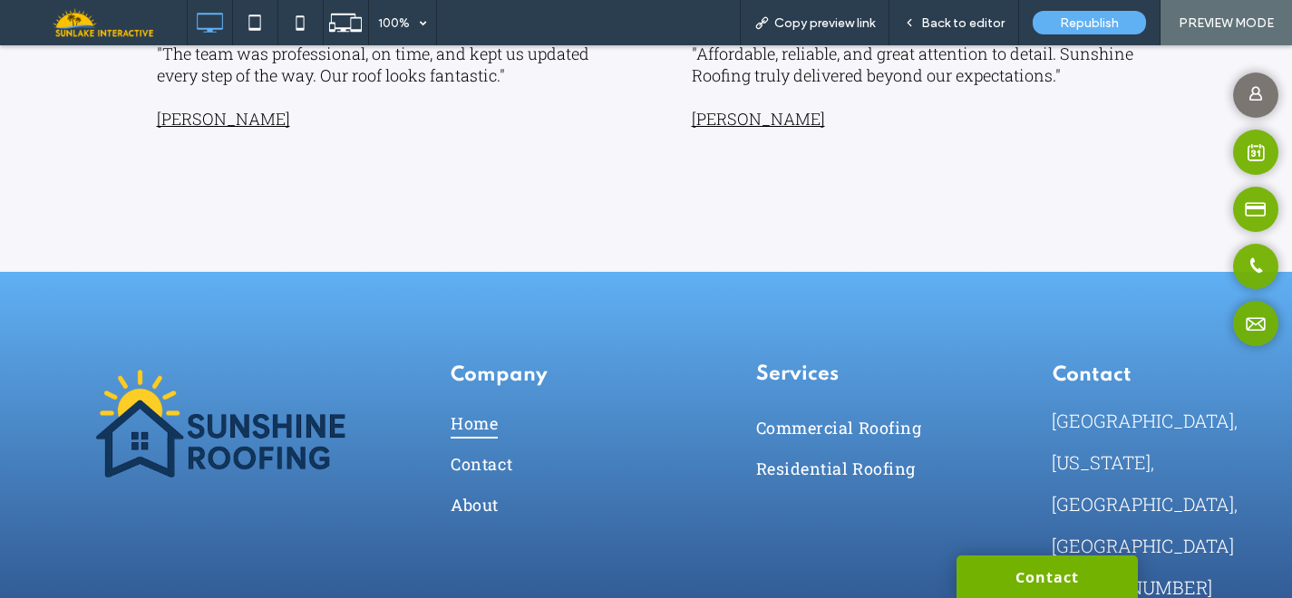
scroll to position [3812, 0]
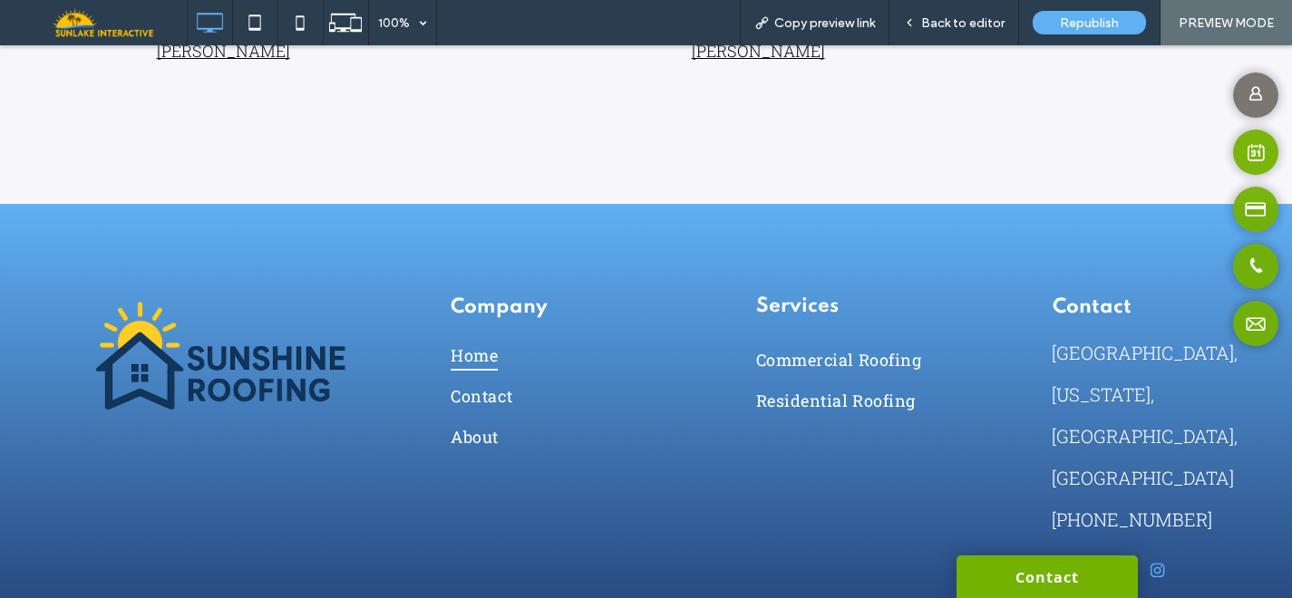
click at [1152, 560] on span "instagram" at bounding box center [1157, 570] width 21 height 21
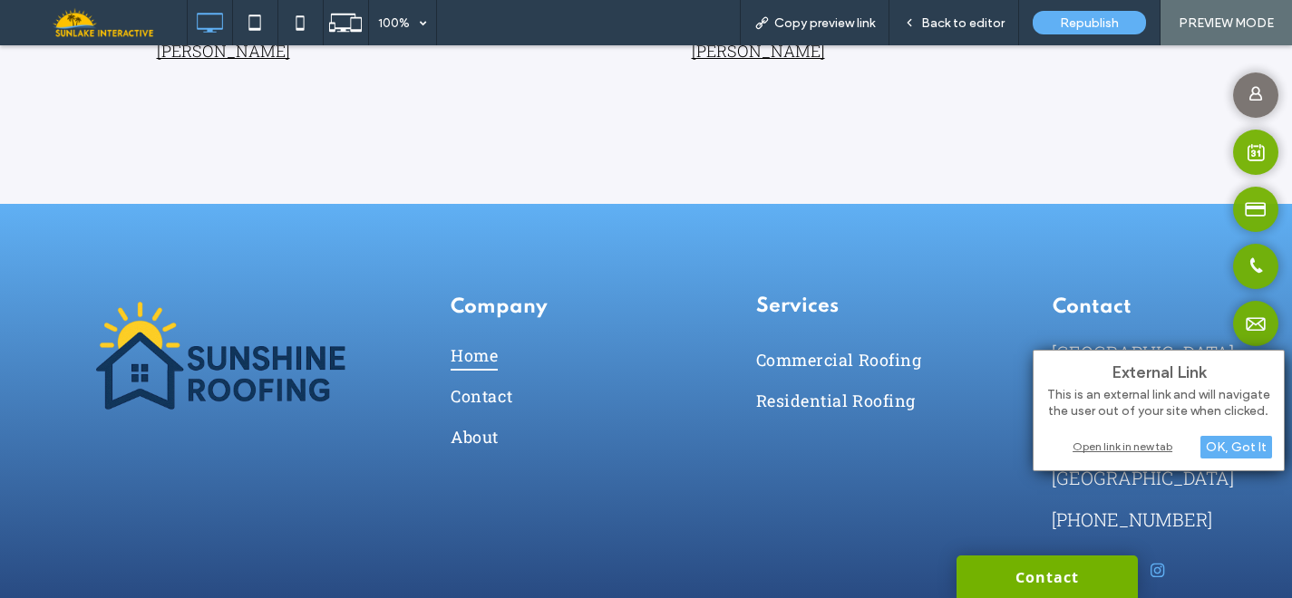
click at [750, 505] on div "Services Commercial Roofing Residential Roofing Click To Paste" at bounding box center [900, 440] width 305 height 291
click at [1127, 440] on div "Open link in new tab" at bounding box center [1158, 446] width 227 height 19
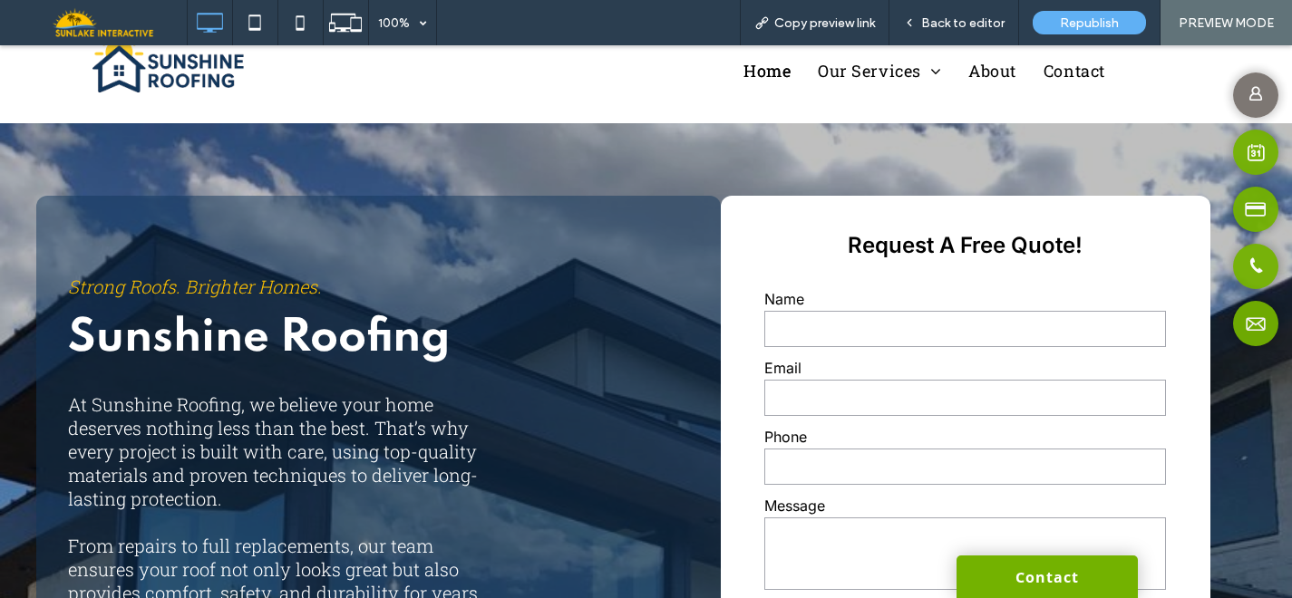
scroll to position [0, 0]
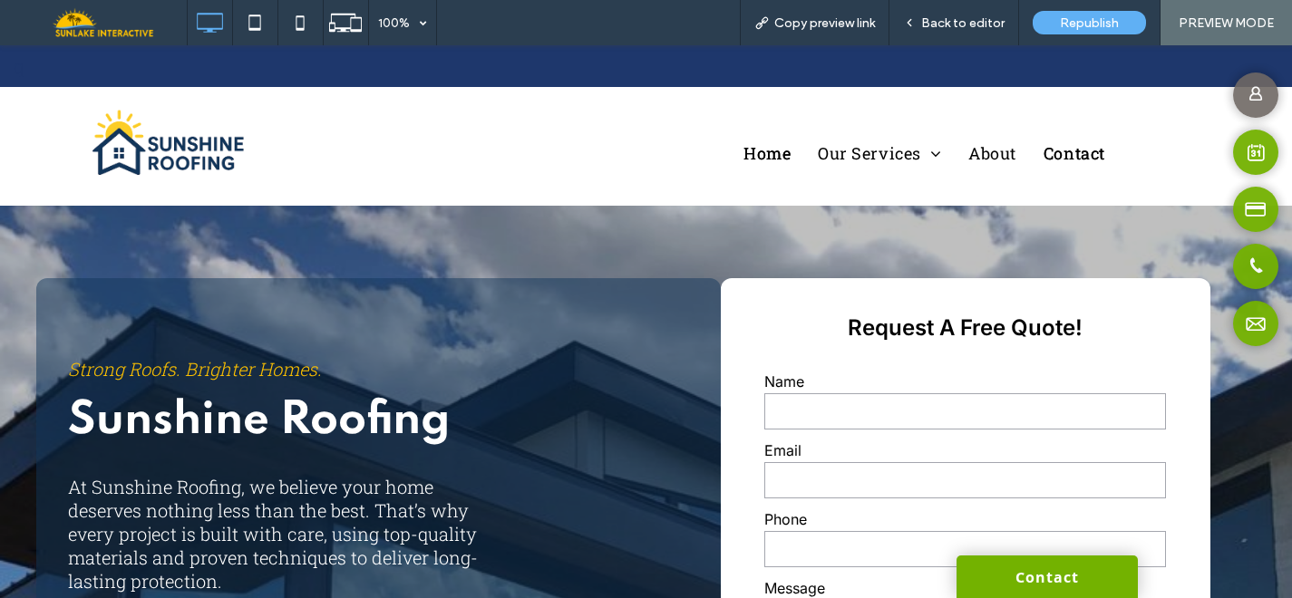
click at [1095, 156] on span "Contact" at bounding box center [1074, 153] width 62 height 22
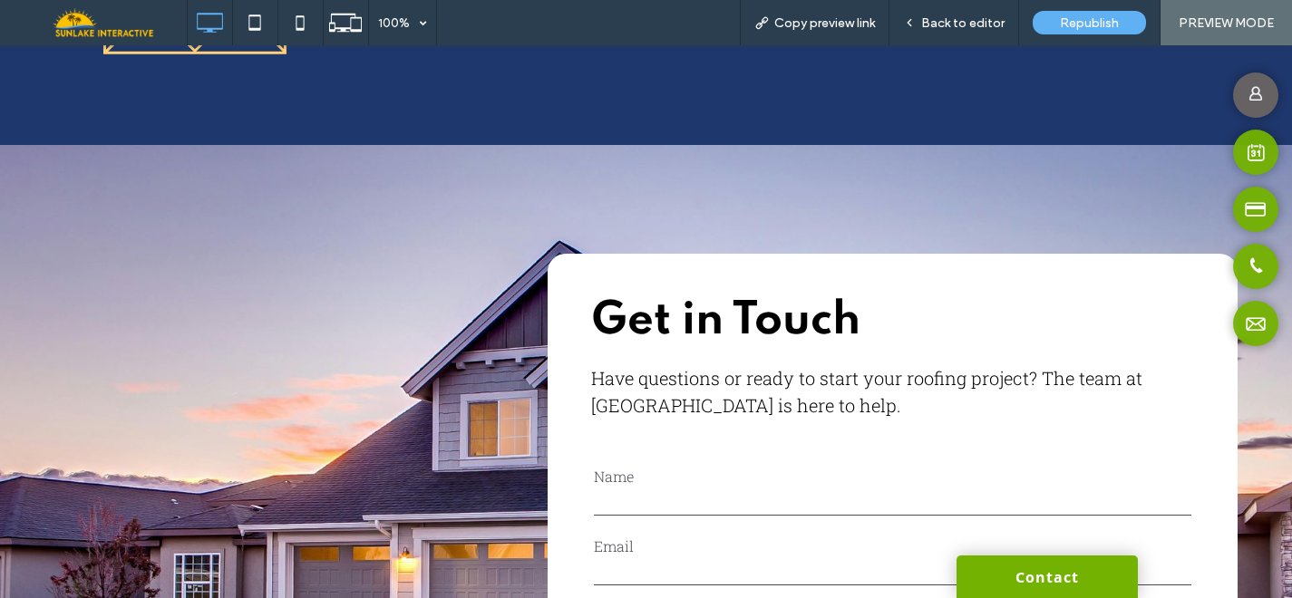
scroll to position [772, 0]
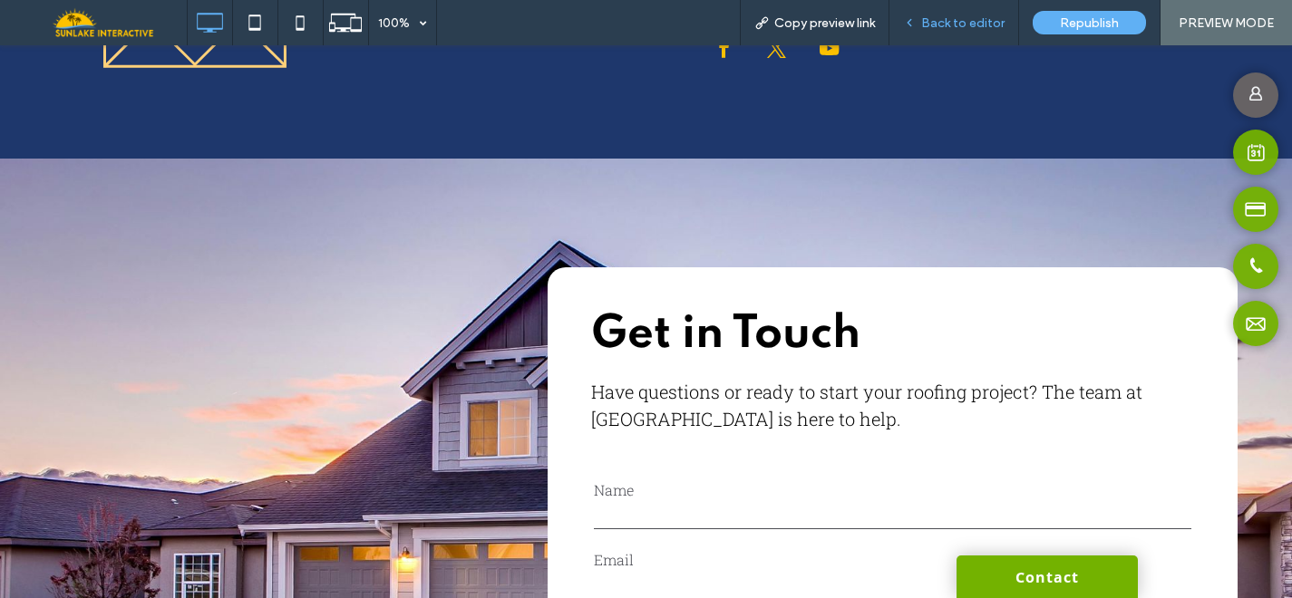
click at [944, 27] on span "Back to editor" at bounding box center [962, 22] width 83 height 15
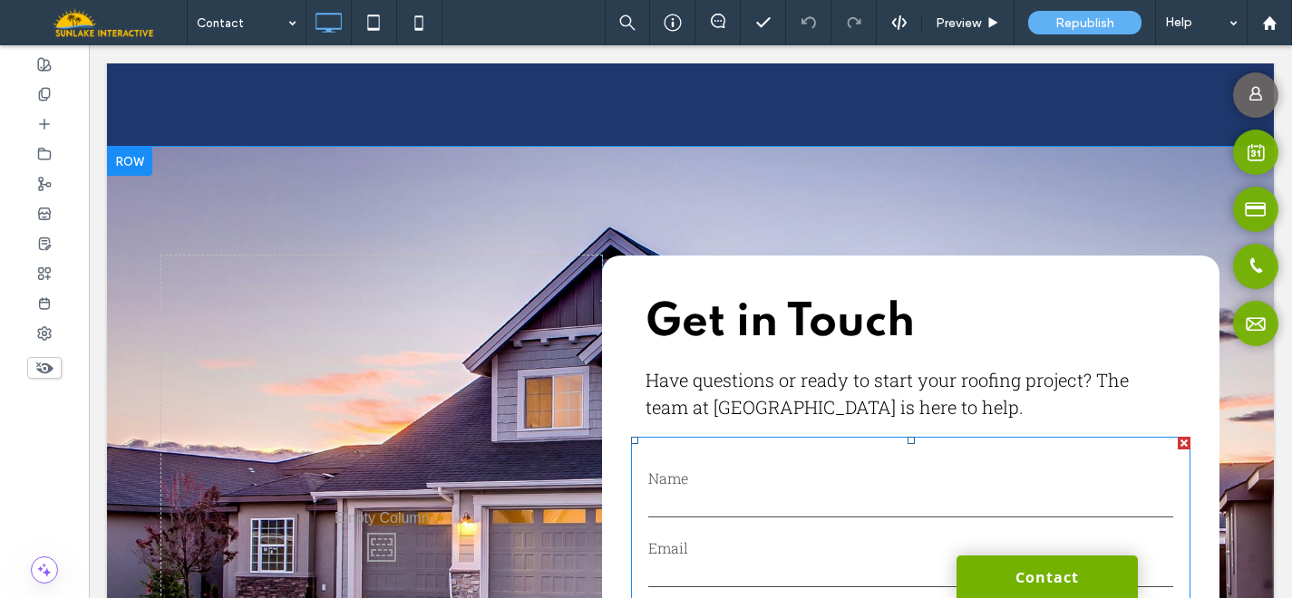
scroll to position [817, 0]
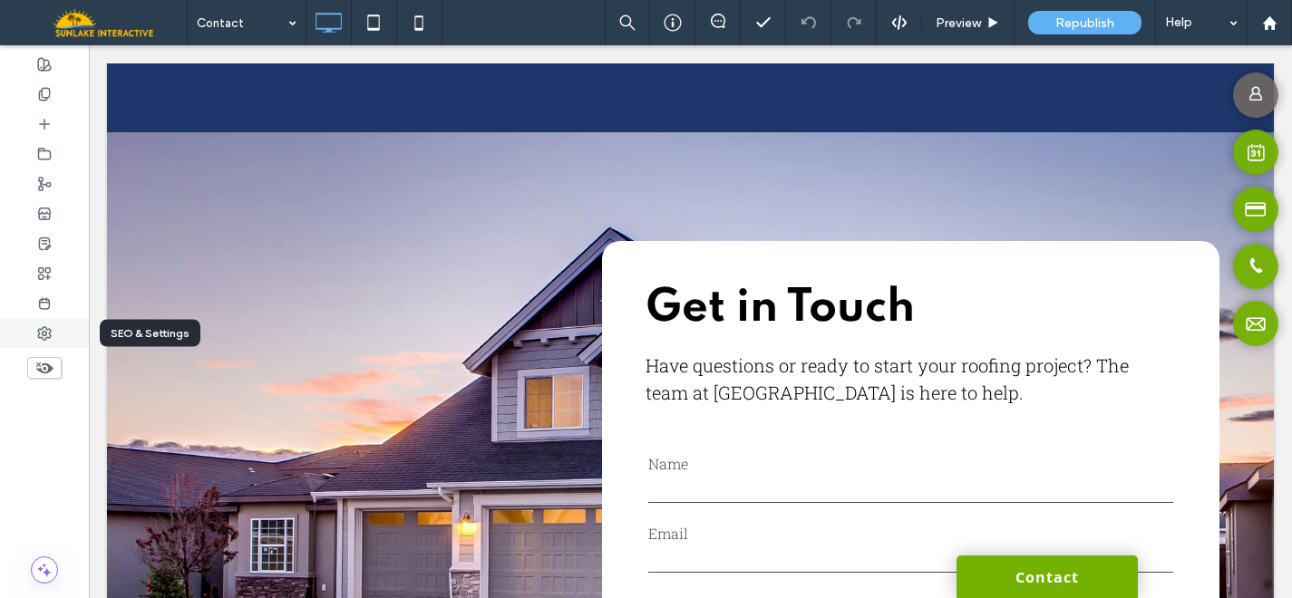
click at [54, 328] on div at bounding box center [44, 333] width 89 height 30
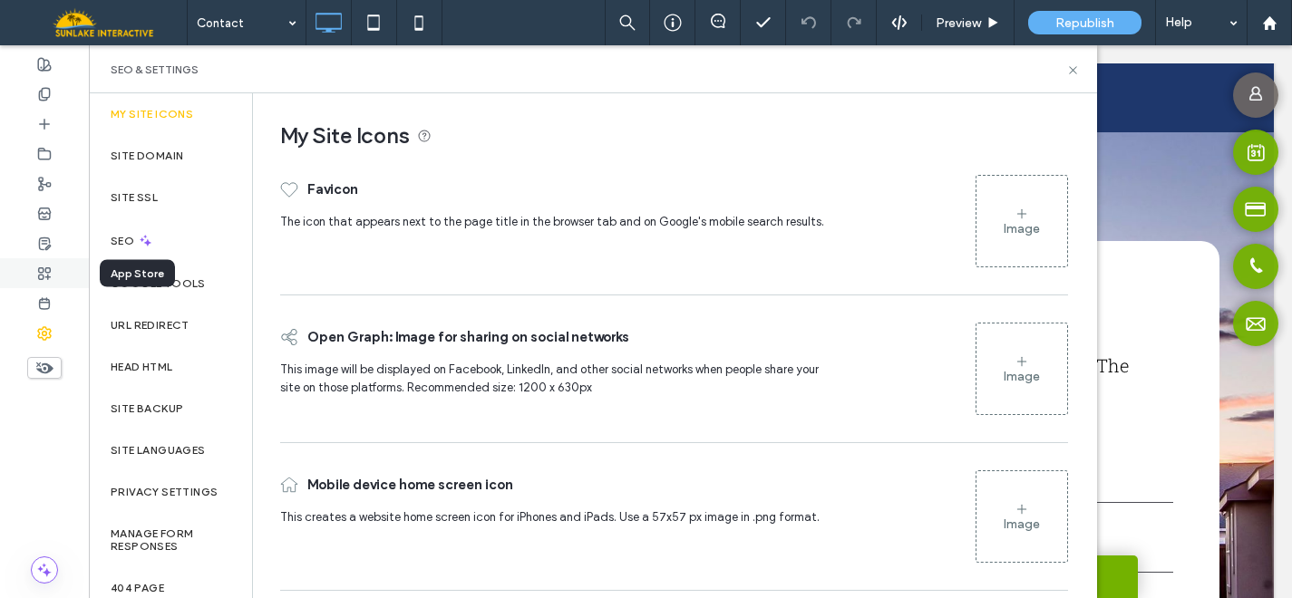
click at [47, 277] on use at bounding box center [45, 273] width 12 height 12
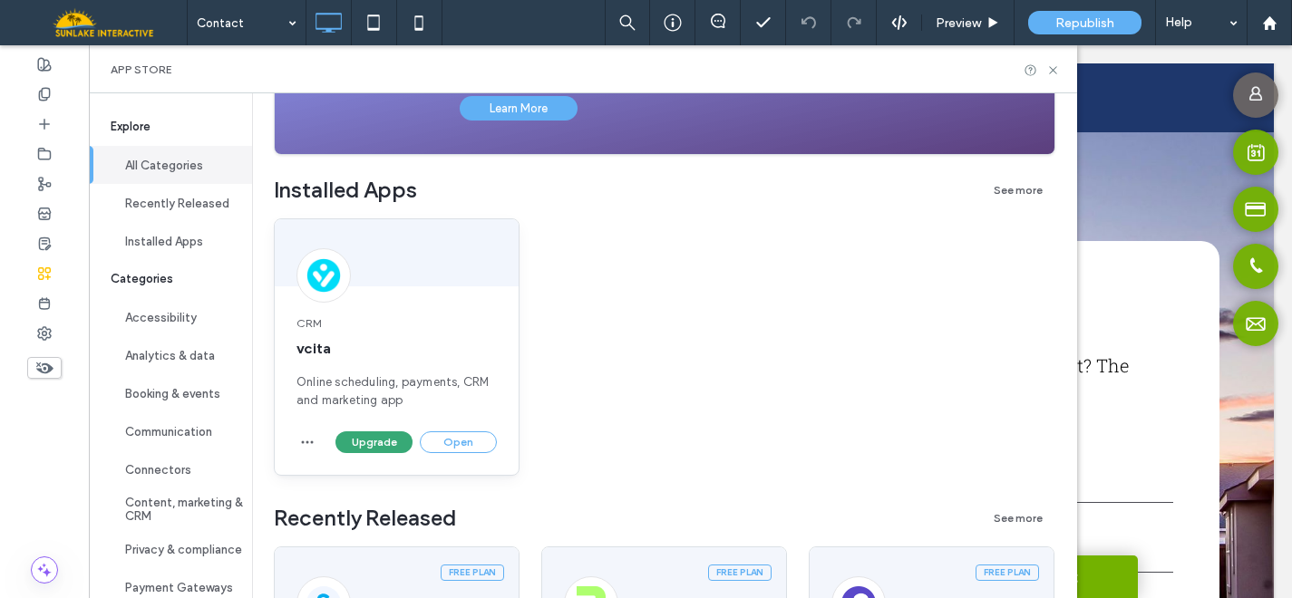
scroll to position [265, 0]
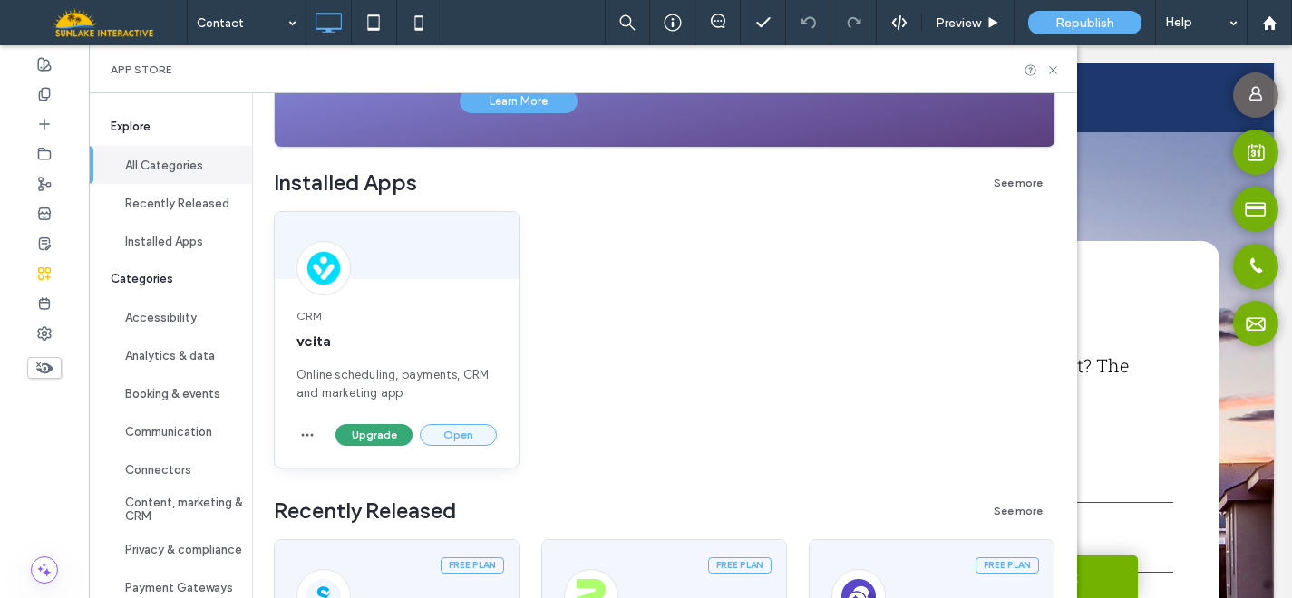
click at [458, 436] on button "Open" at bounding box center [458, 435] width 77 height 22
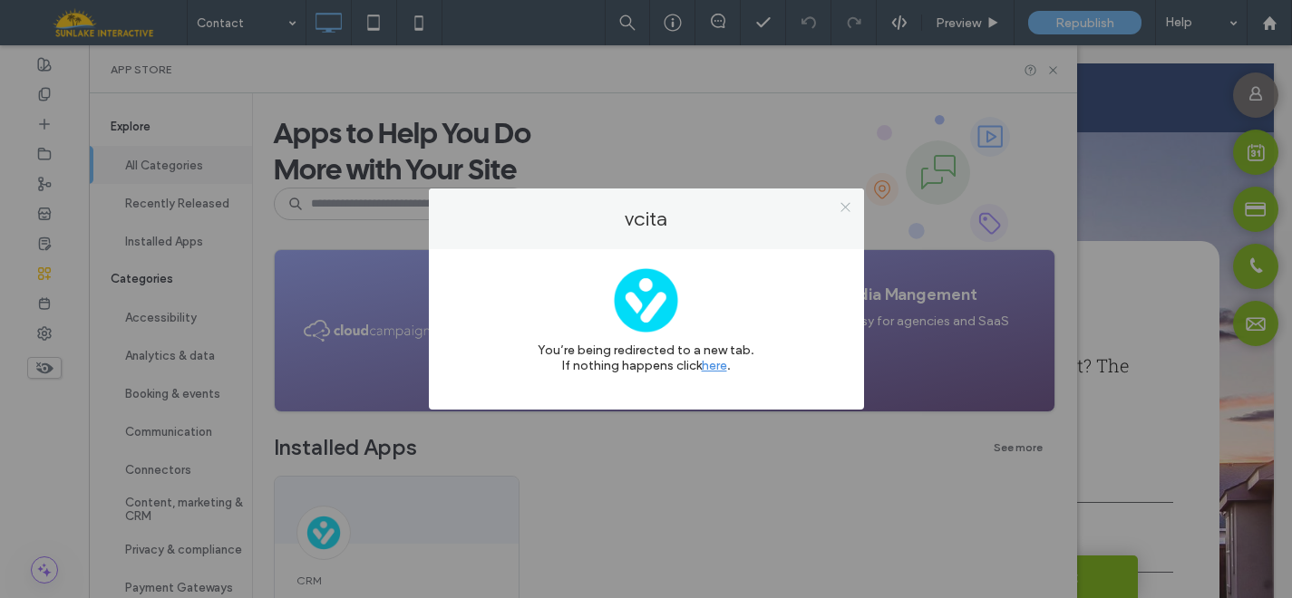
click at [845, 203] on icon at bounding box center [845, 207] width 14 height 14
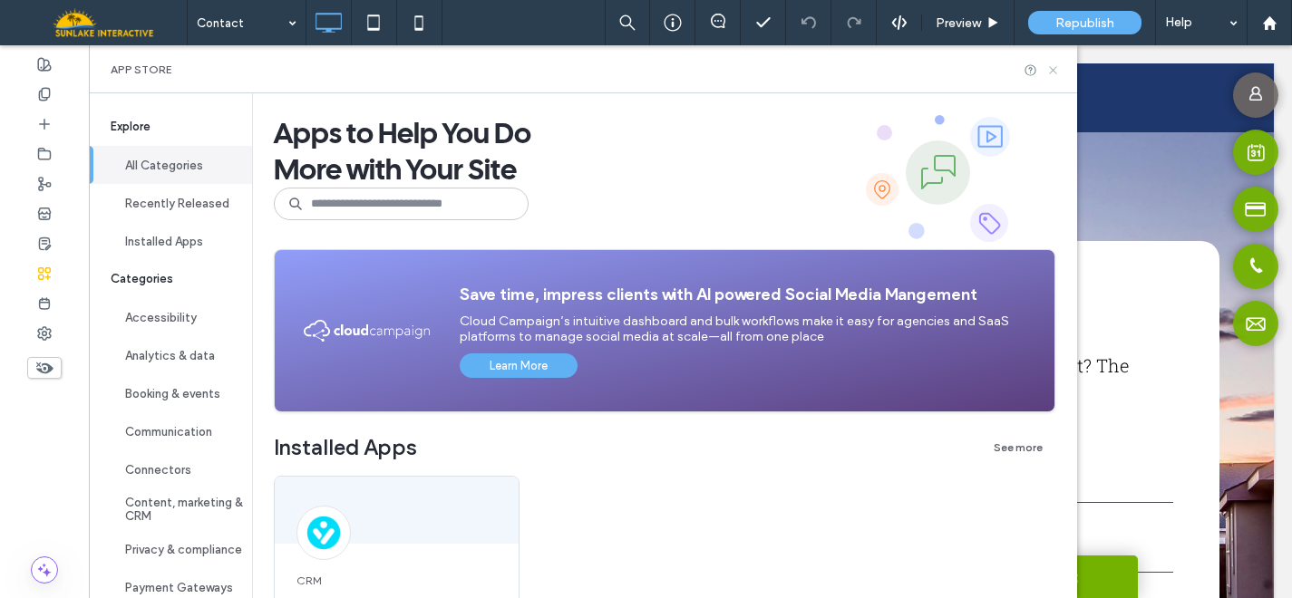
click at [1060, 73] on icon at bounding box center [1053, 70] width 14 height 14
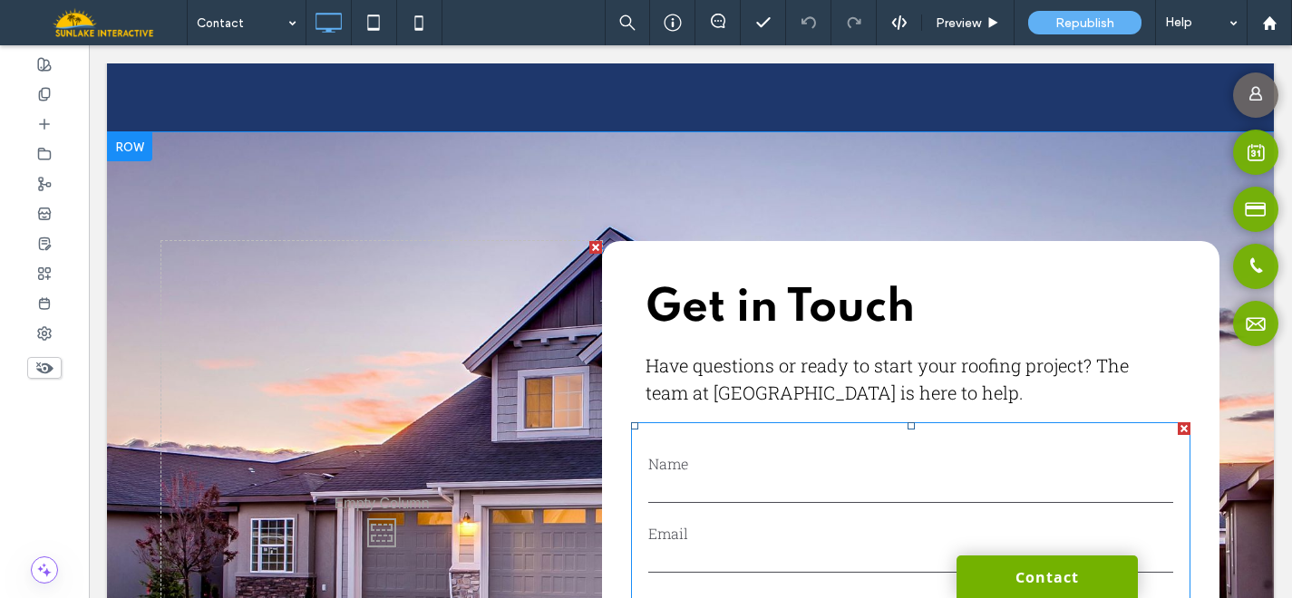
click at [1177, 422] on div at bounding box center [1183, 428] width 13 height 13
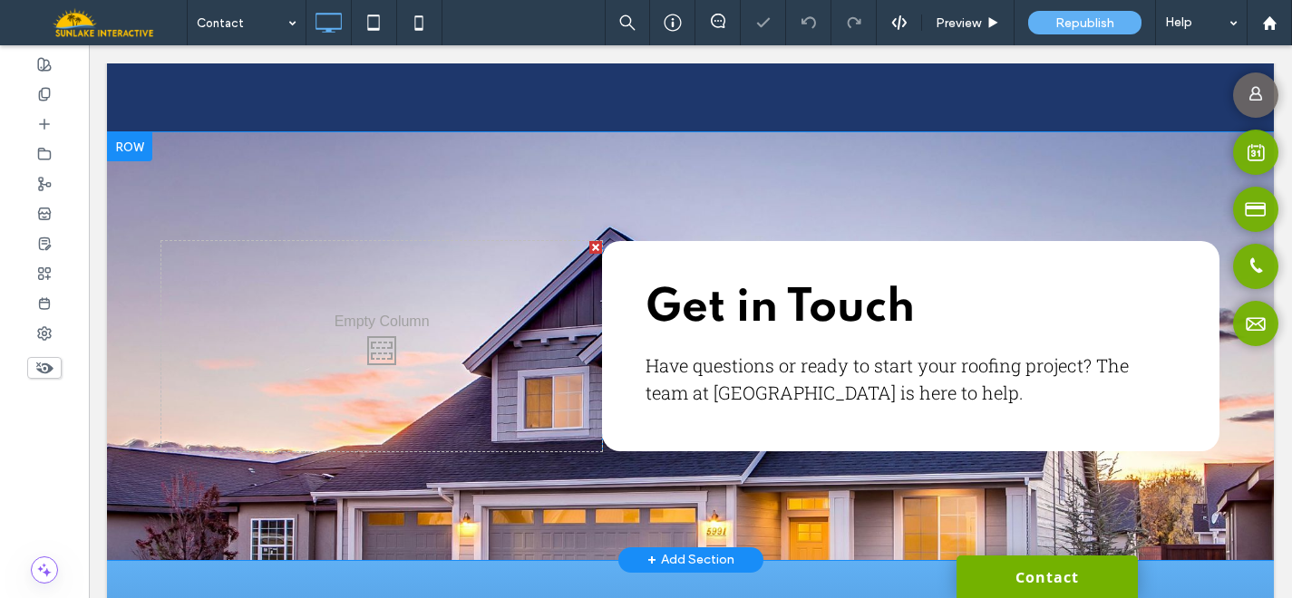
scroll to position [634, 0]
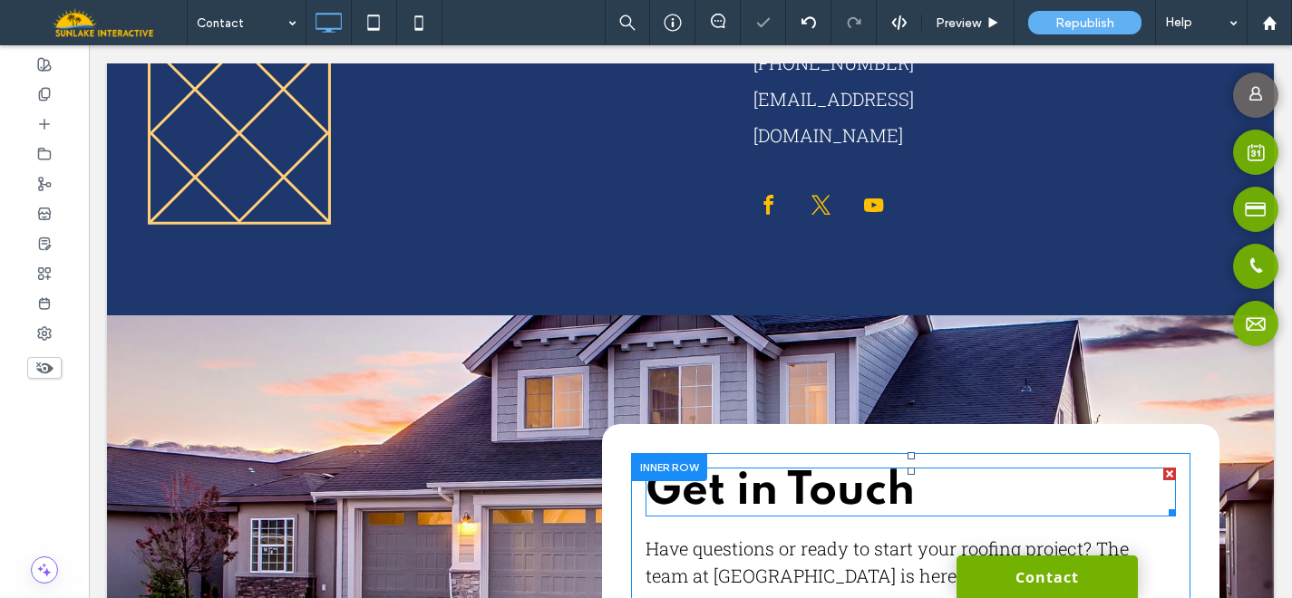
click at [754, 469] on span "Get in Touch" at bounding box center [779, 492] width 269 height 46
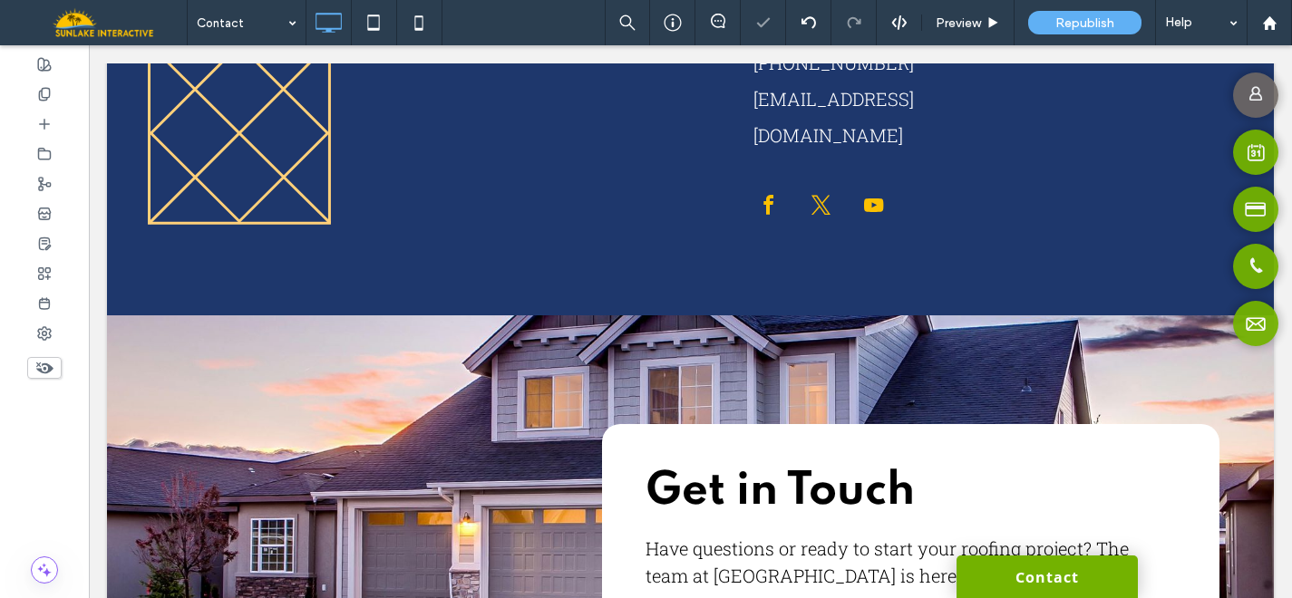
click at [754, 469] on span "Get in Touch" at bounding box center [779, 492] width 269 height 46
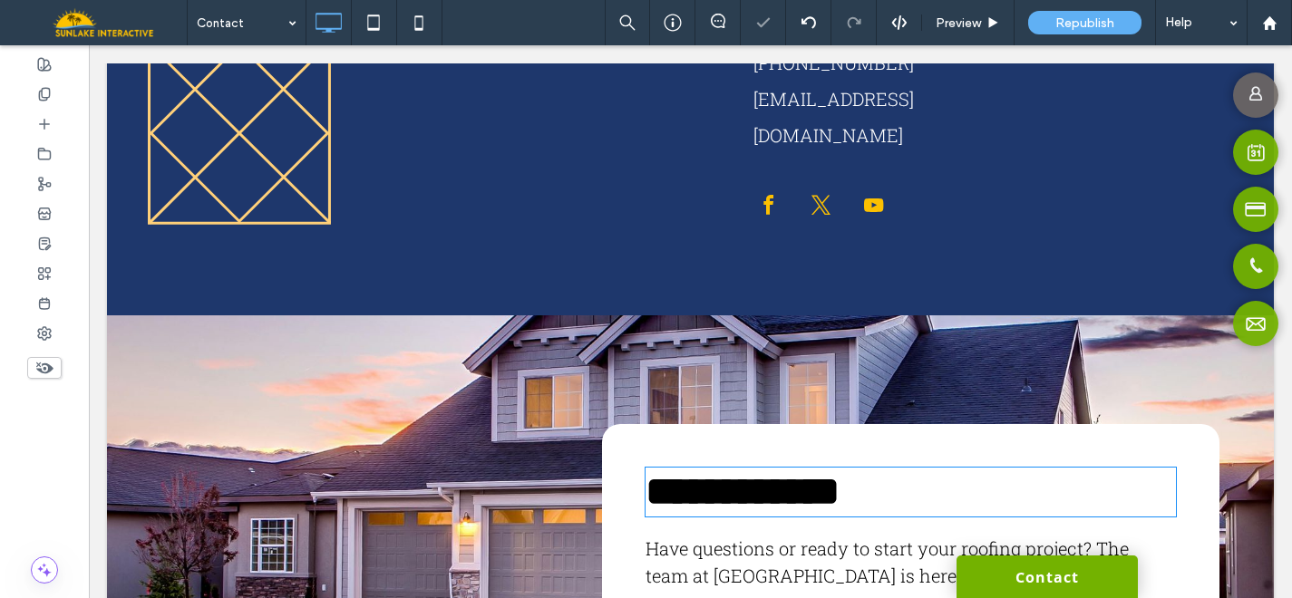
type input "*******"
type input "**"
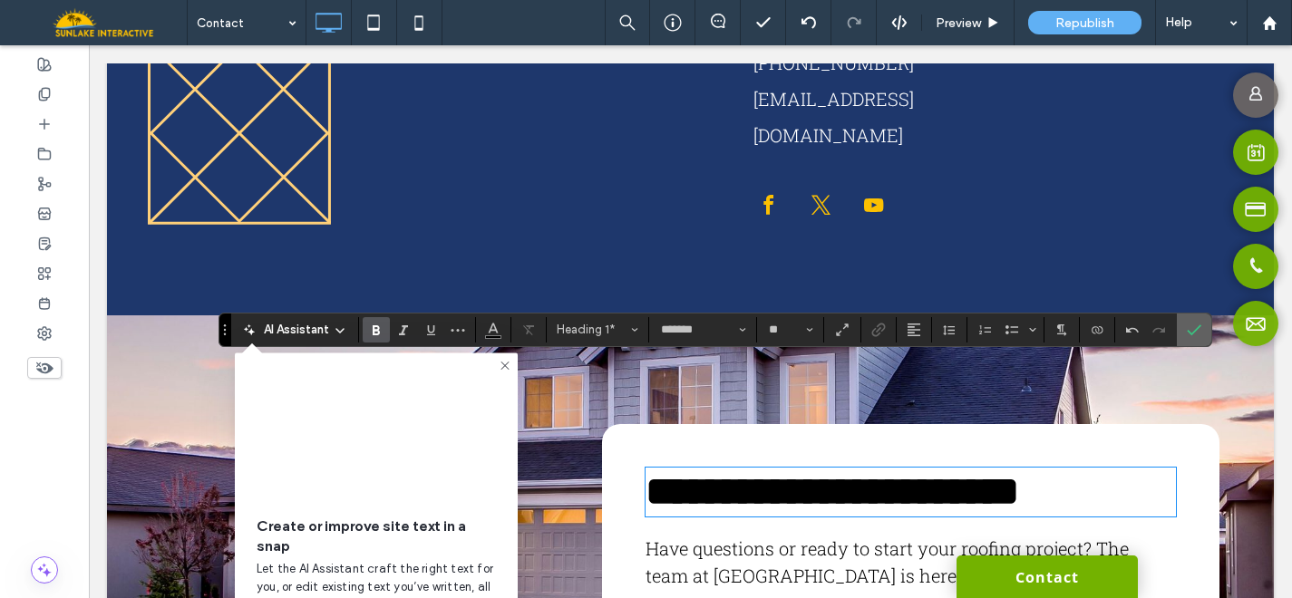
click at [1190, 326] on icon "Confirm" at bounding box center [1194, 330] width 15 height 15
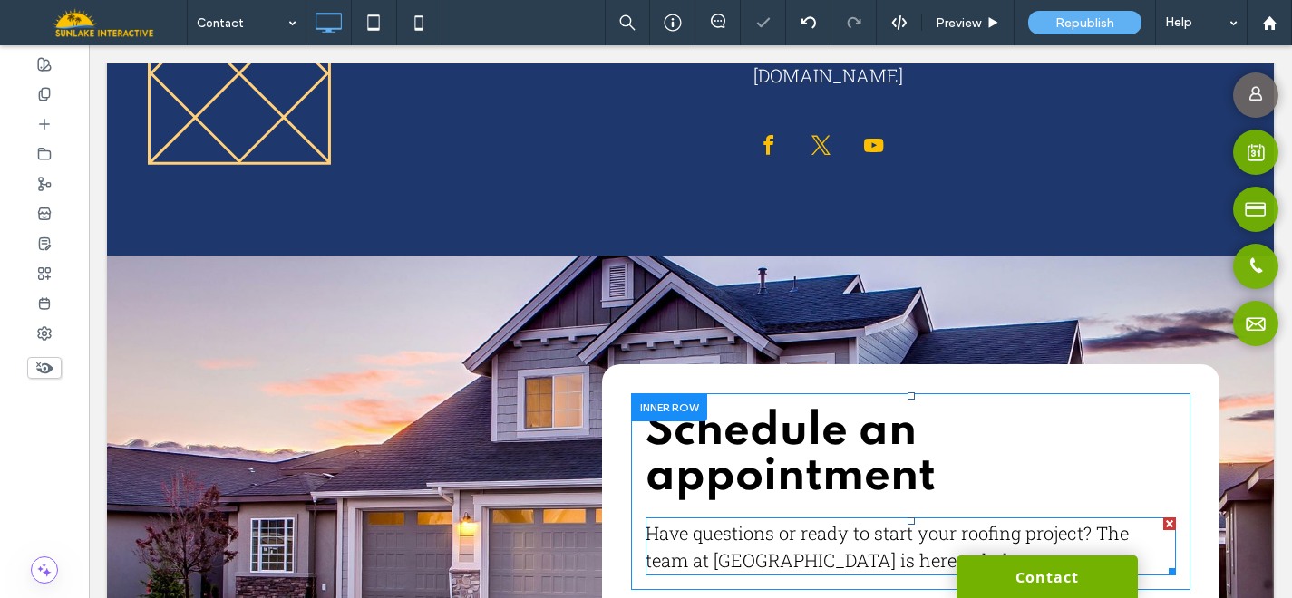
scroll to position [702, 0]
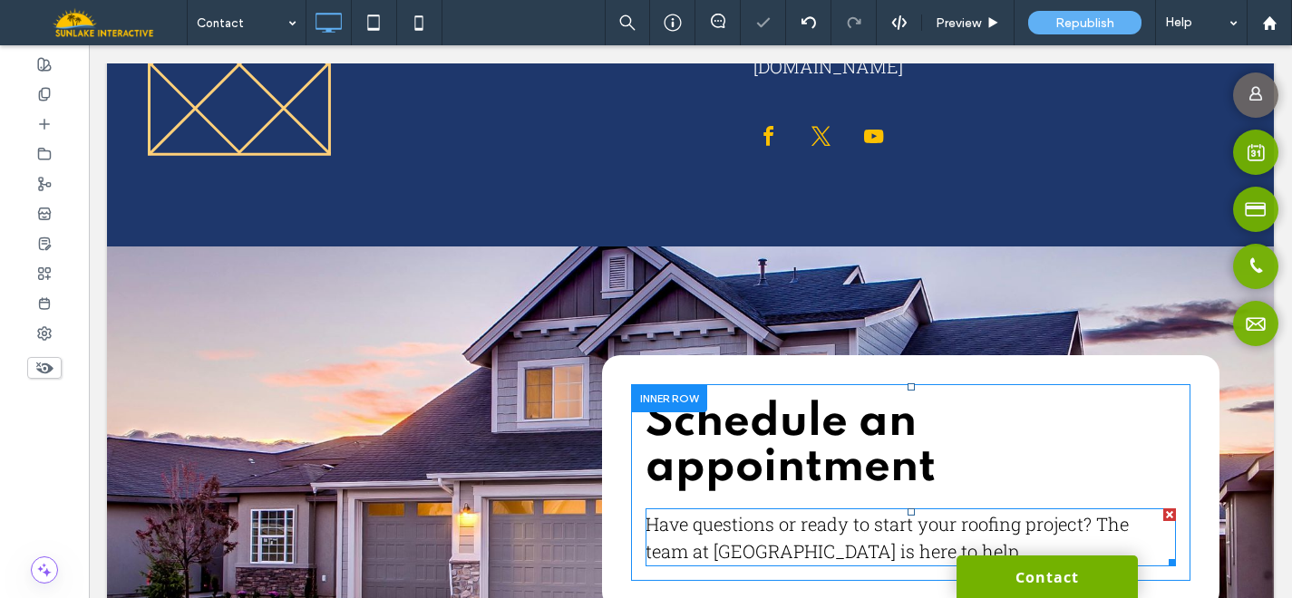
click at [1163, 509] on div at bounding box center [1169, 515] width 13 height 13
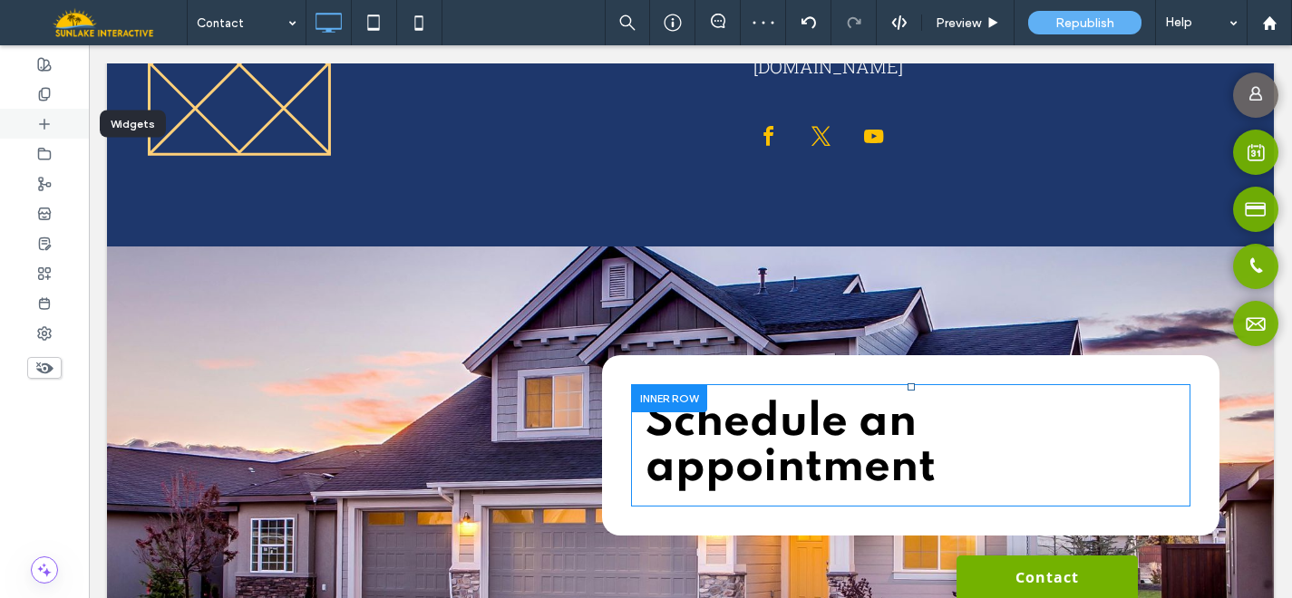
click at [49, 126] on icon at bounding box center [44, 124] width 15 height 15
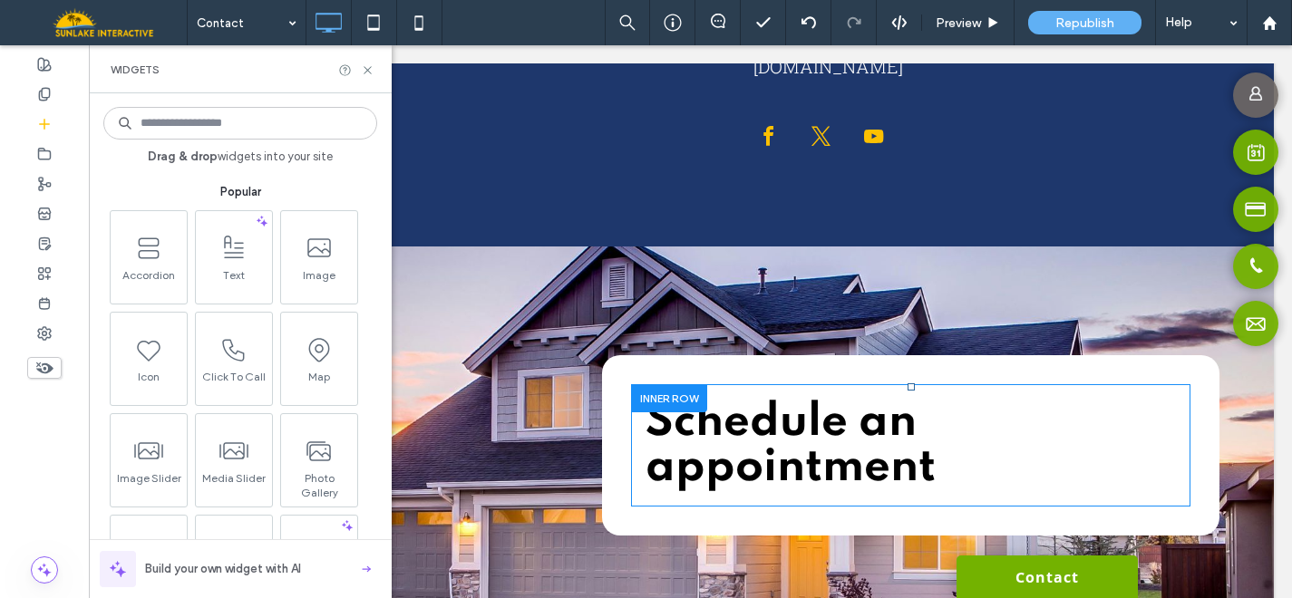
click at [198, 121] on input at bounding box center [240, 123] width 274 height 33
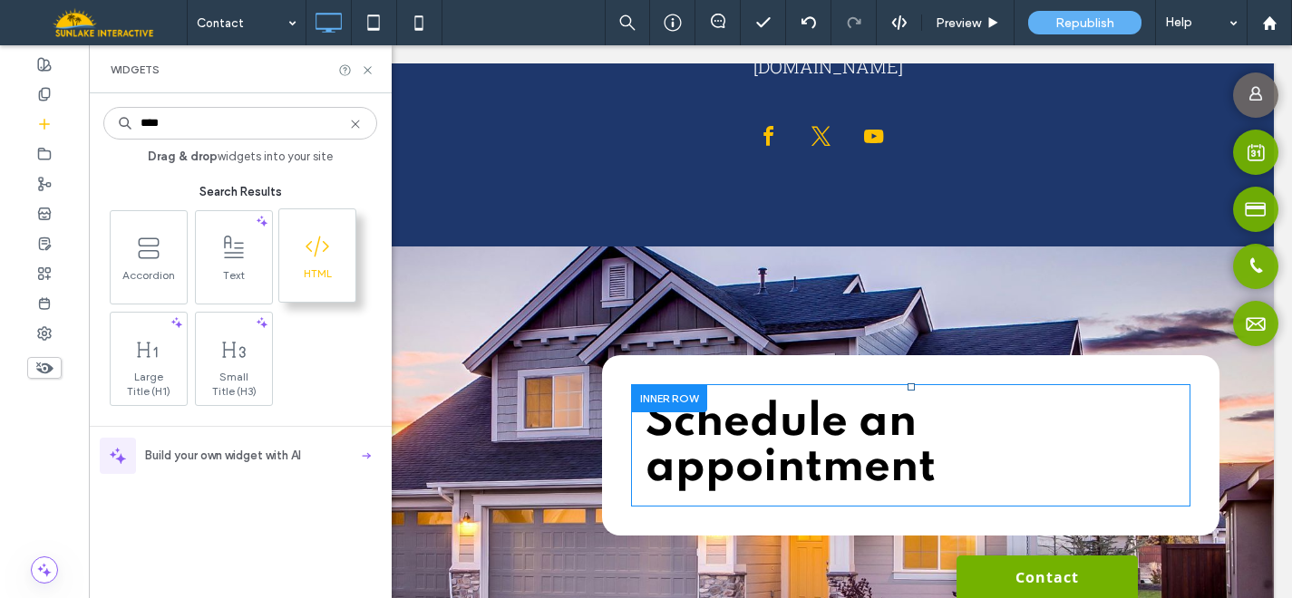
type input "****"
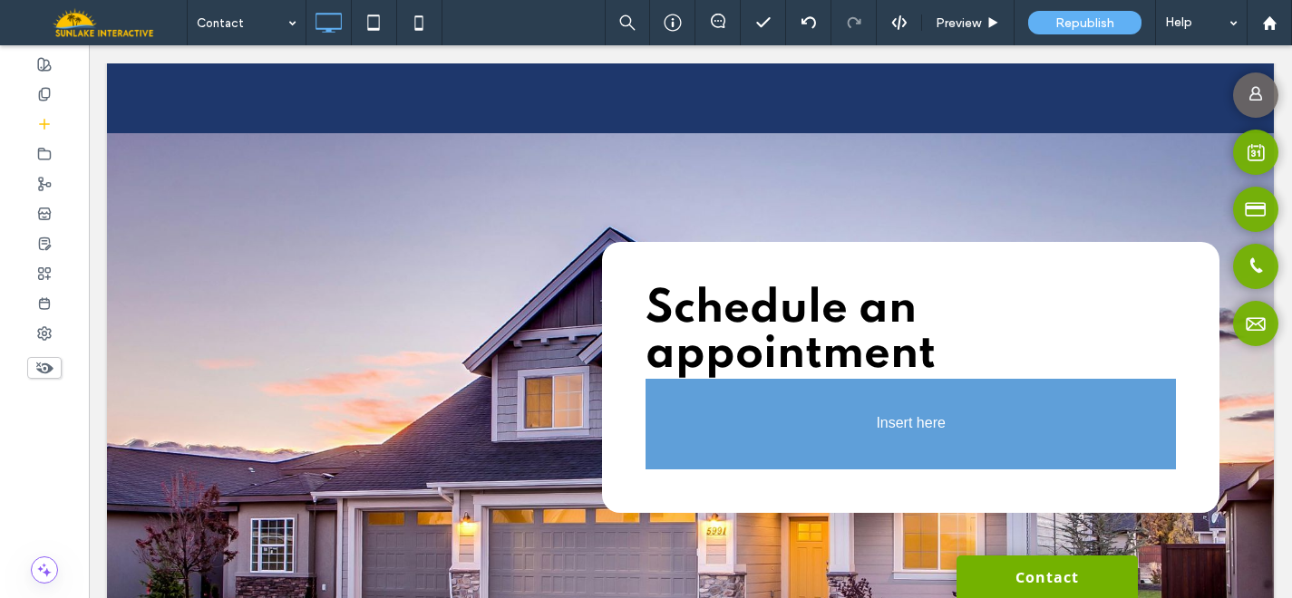
scroll to position [825, 0]
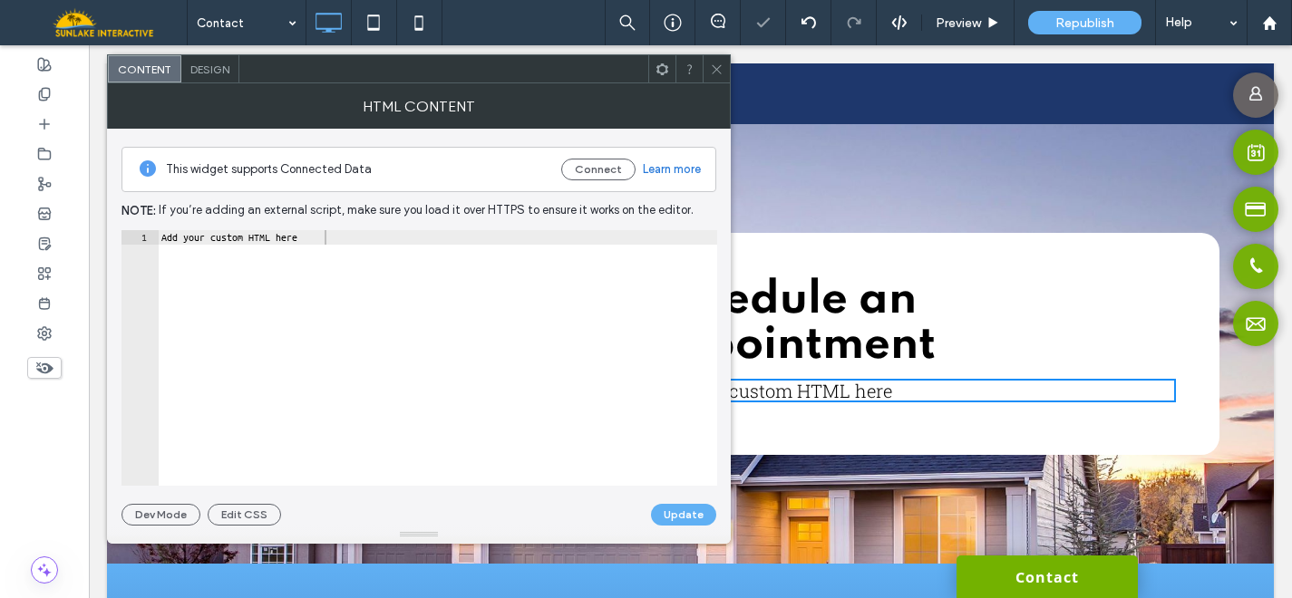
click at [605, 237] on div "Add your custom HTML here" at bounding box center [437, 372] width 559 height 285
paste textarea "Cursor at row 1"
type textarea "*********"
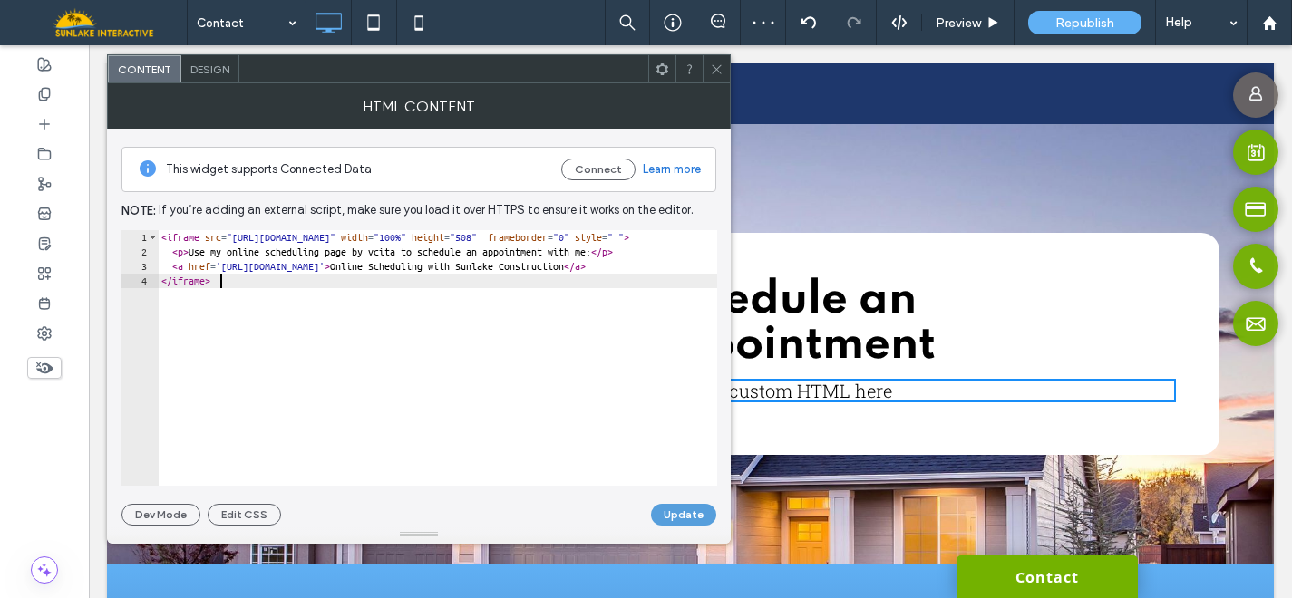
click at [707, 511] on button "Update" at bounding box center [683, 515] width 65 height 22
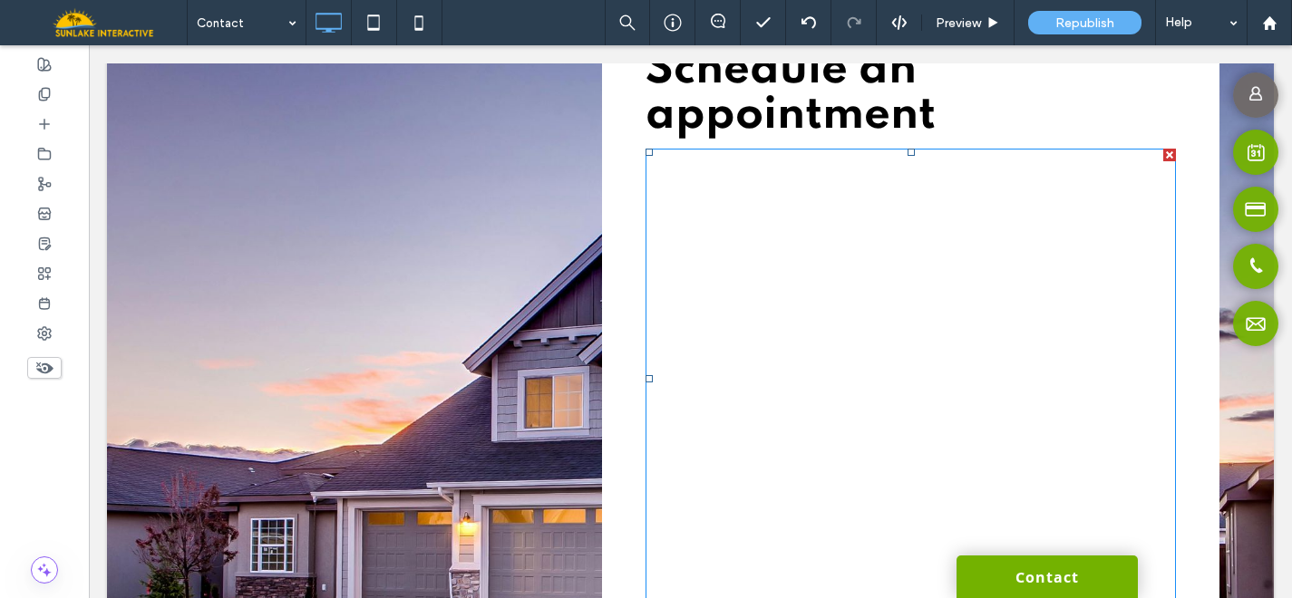
scroll to position [1057, 0]
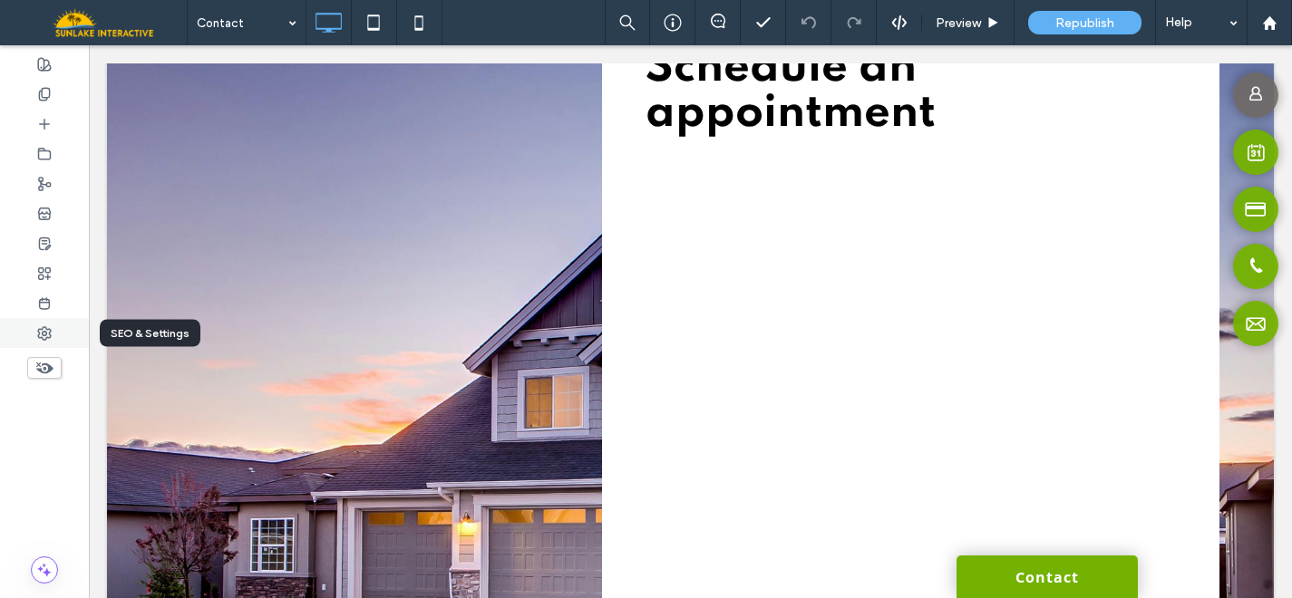
click at [49, 334] on icon at bounding box center [44, 333] width 15 height 15
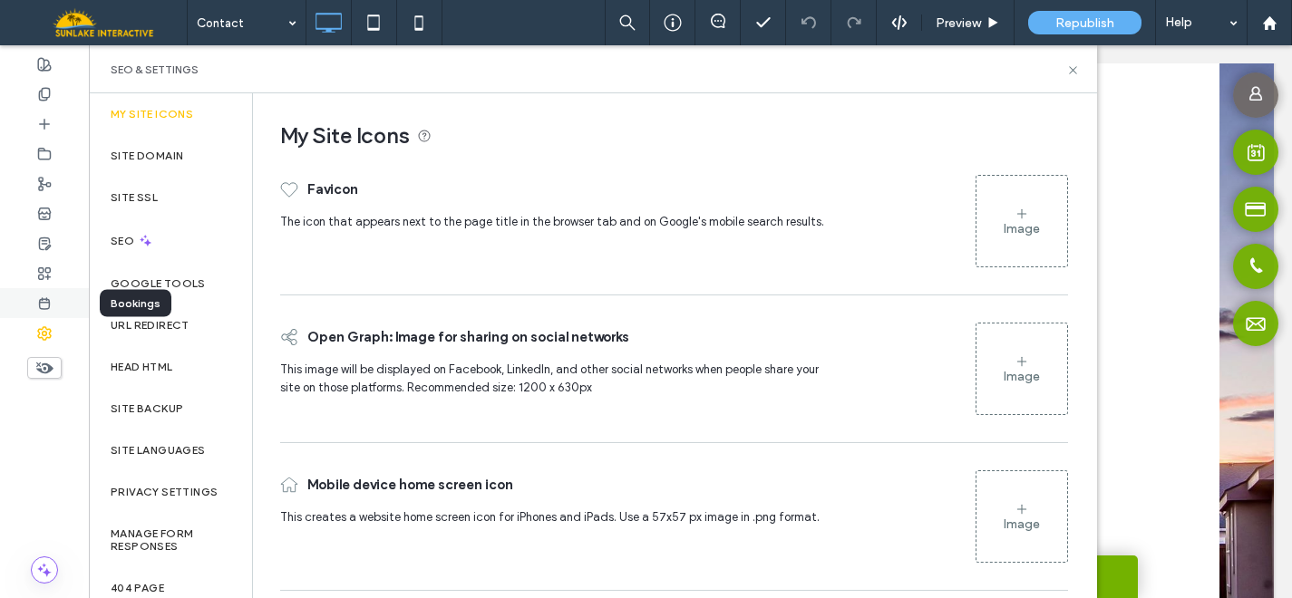
click at [44, 293] on div at bounding box center [44, 303] width 89 height 30
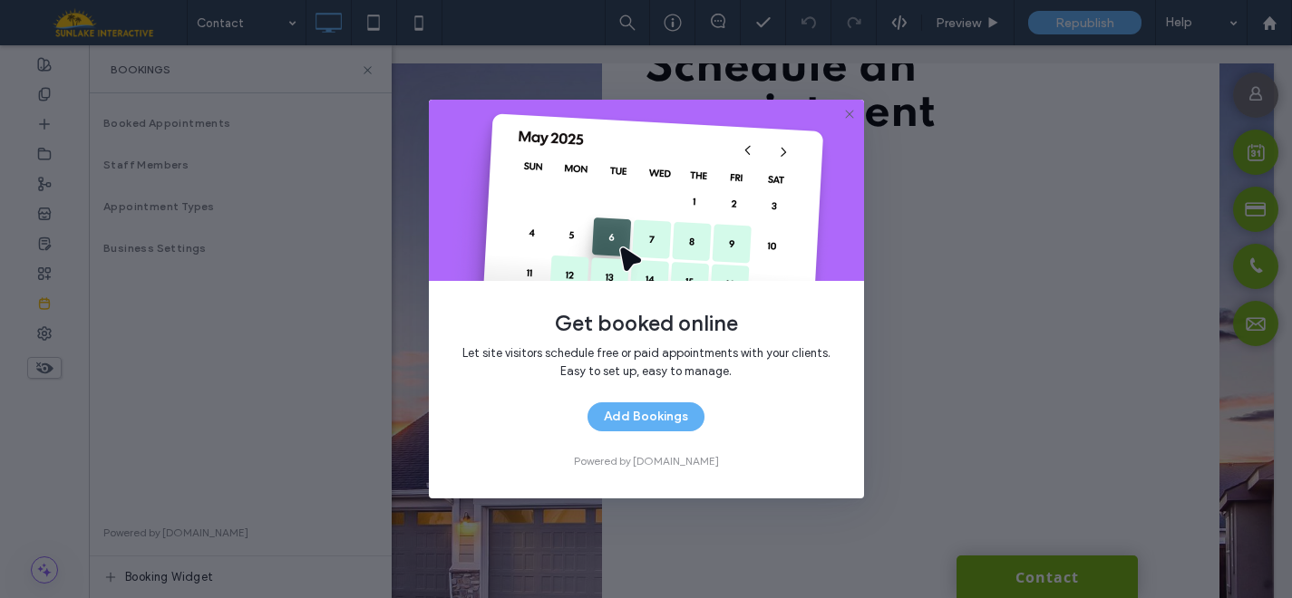
click at [847, 111] on use at bounding box center [849, 114] width 8 height 8
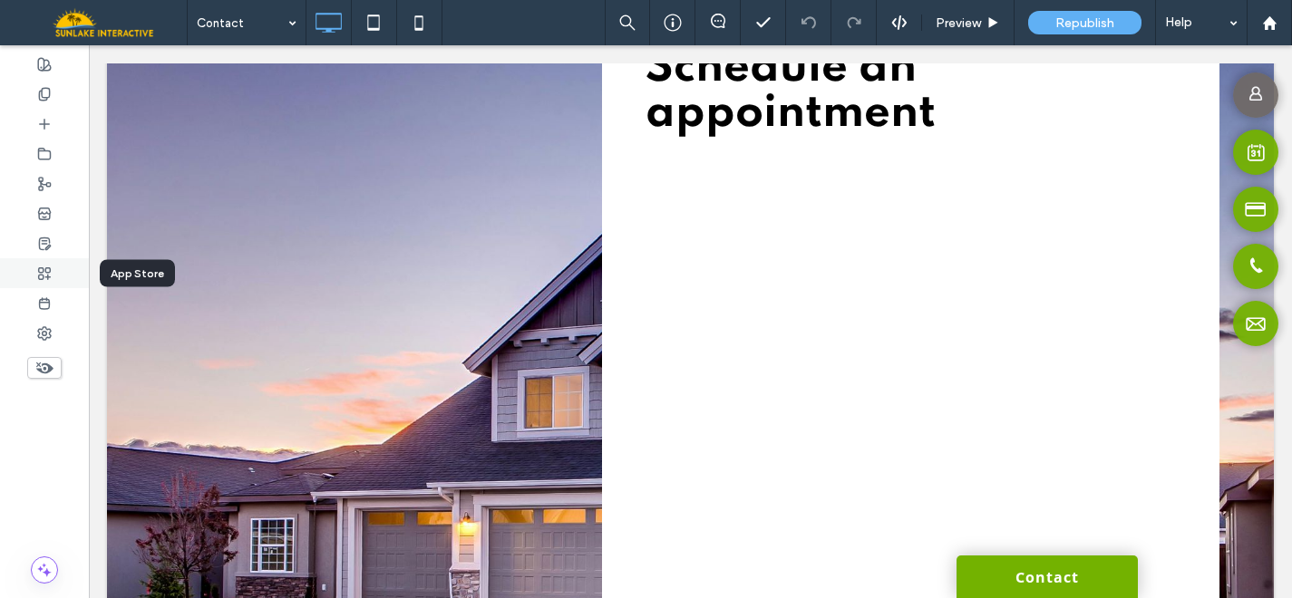
click at [39, 276] on use at bounding box center [45, 273] width 12 height 12
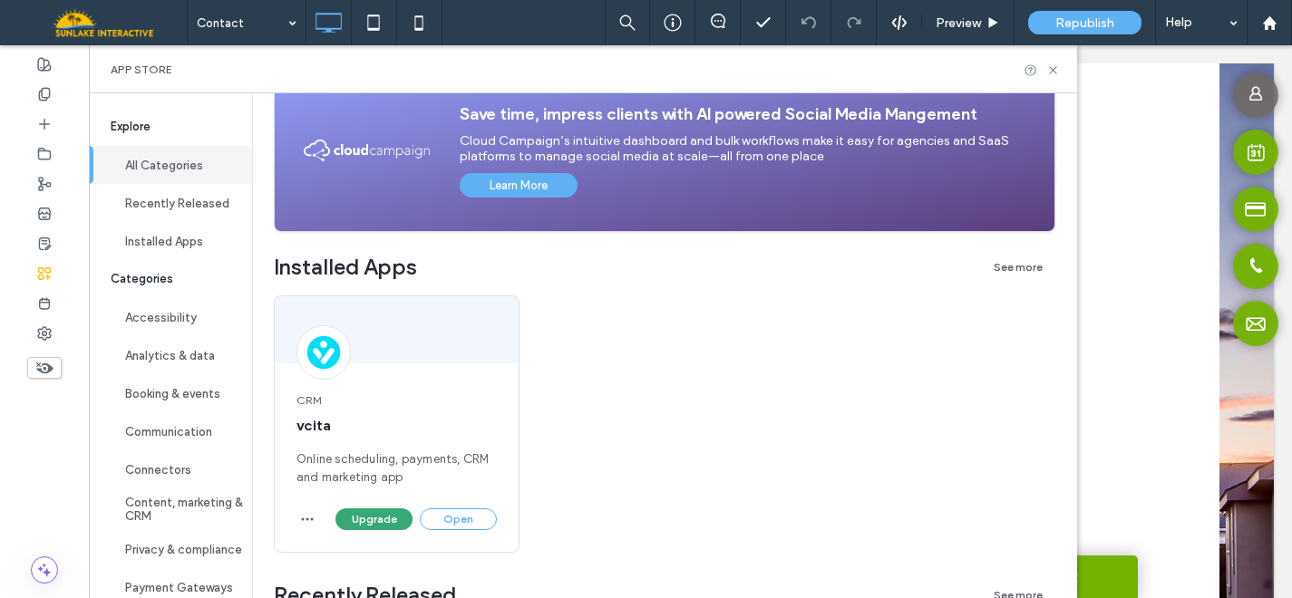
scroll to position [277, 0]
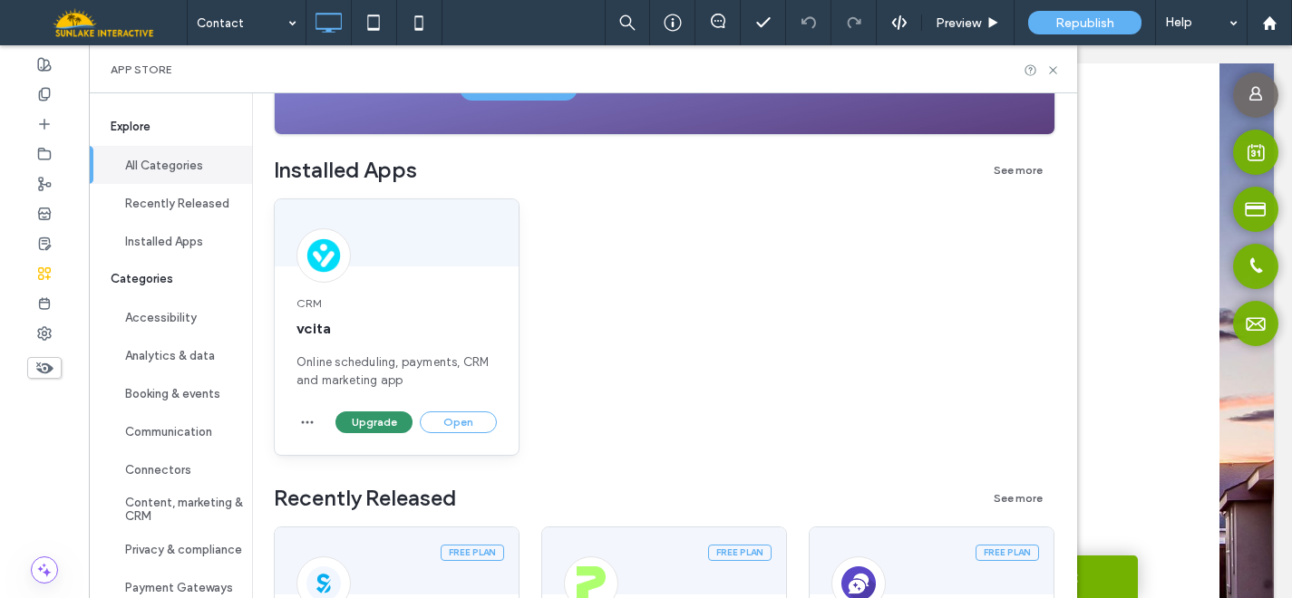
click at [364, 425] on button "Upgrade" at bounding box center [373, 423] width 77 height 22
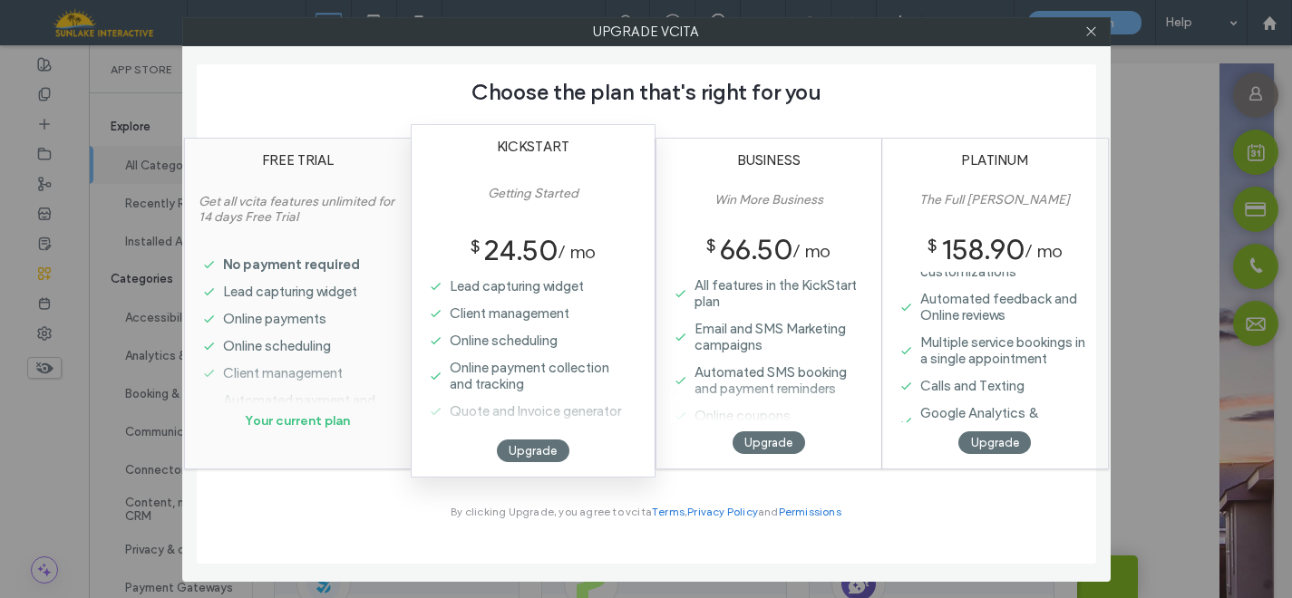
scroll to position [225, 0]
click at [1088, 31] on icon at bounding box center [1091, 31] width 14 height 14
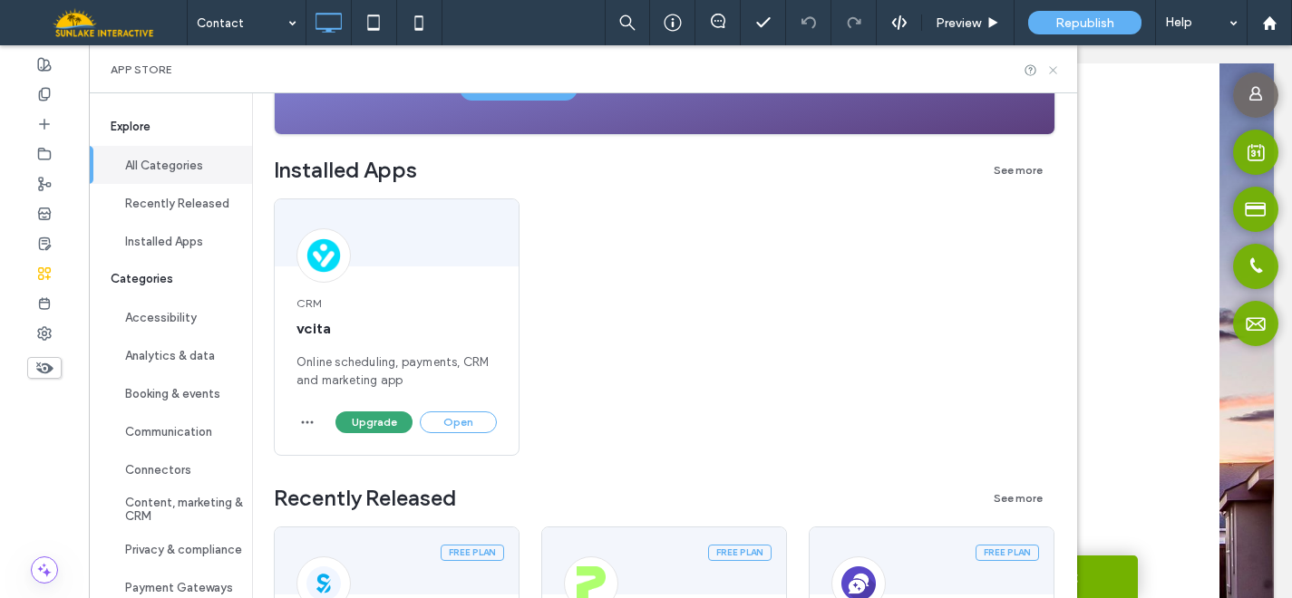
click at [1060, 72] on icon at bounding box center [1053, 70] width 14 height 14
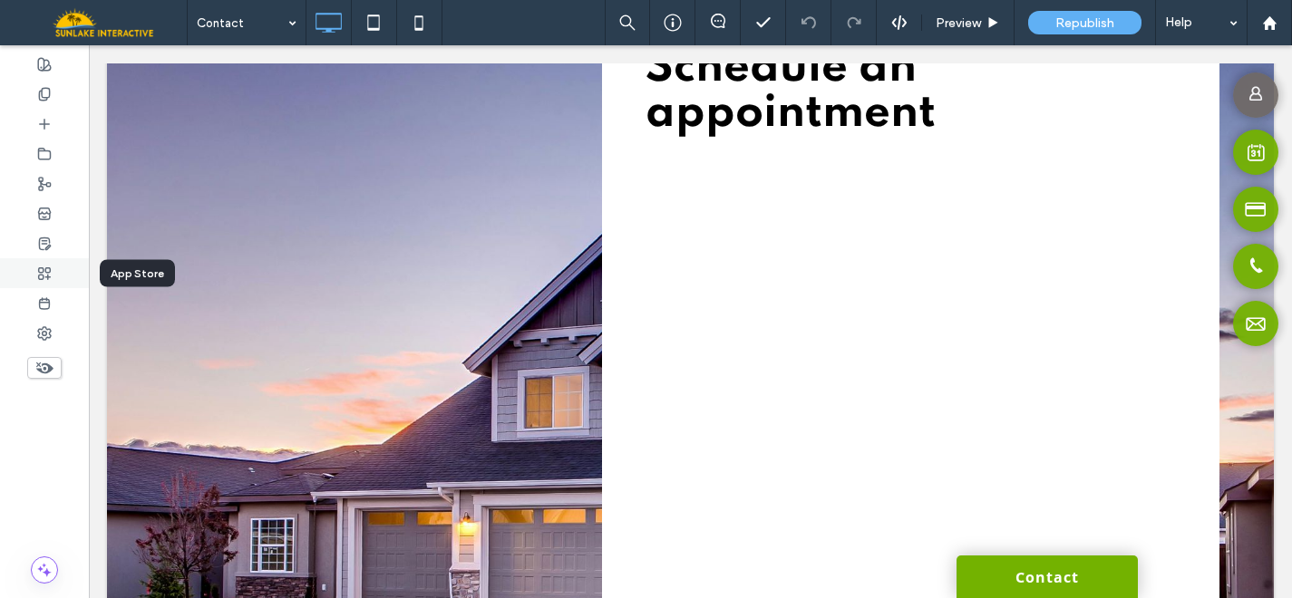
click at [47, 277] on use at bounding box center [45, 273] width 12 height 12
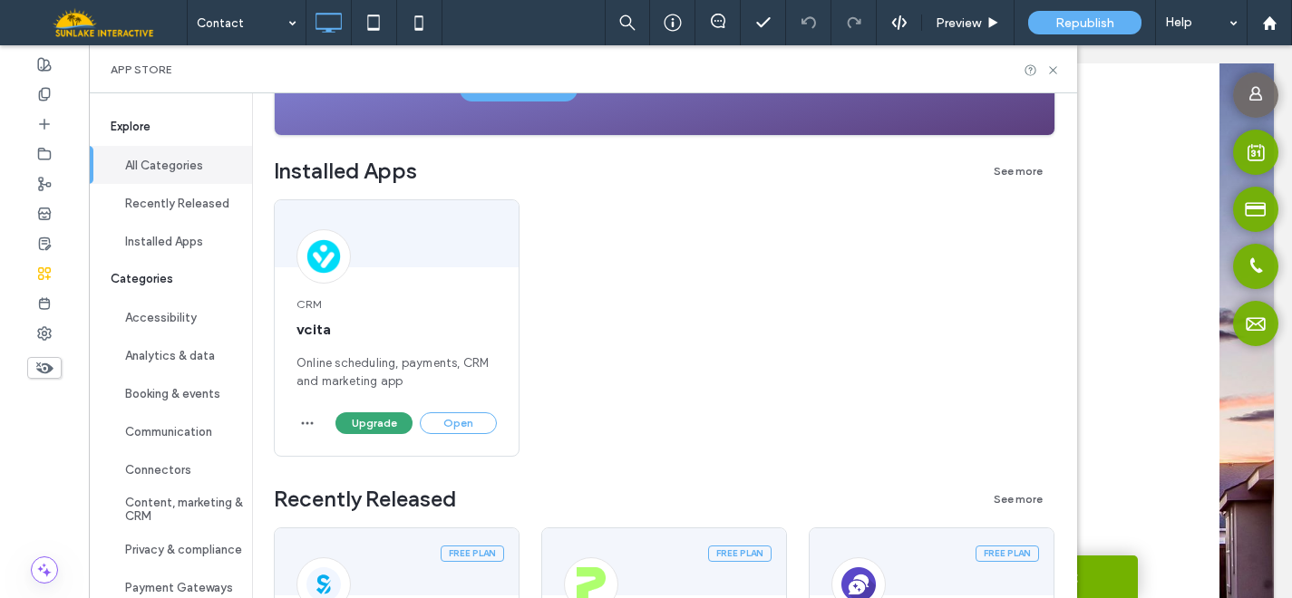
scroll to position [294, 0]
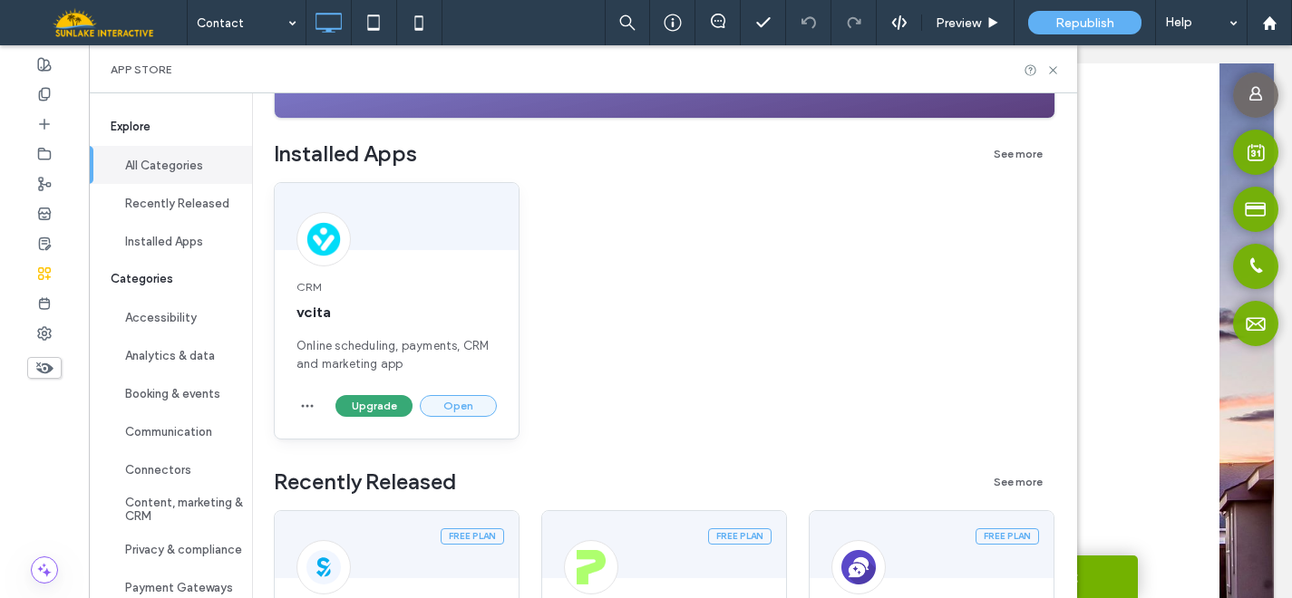
click at [449, 400] on button "Open" at bounding box center [458, 406] width 77 height 22
